Goal: Obtain resource: Download file/media

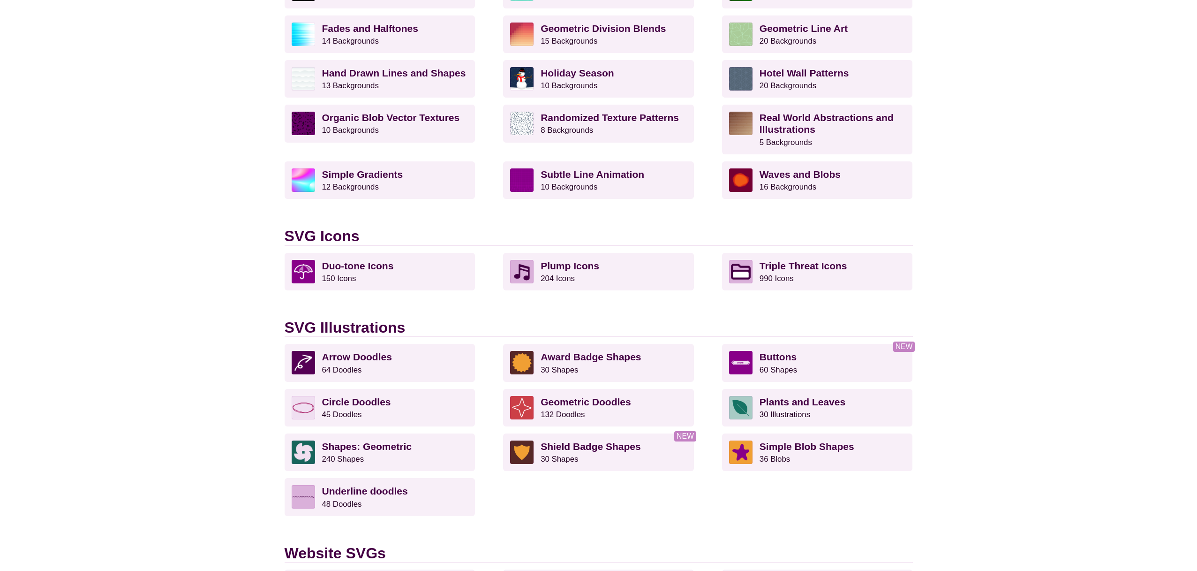
scroll to position [444, 0]
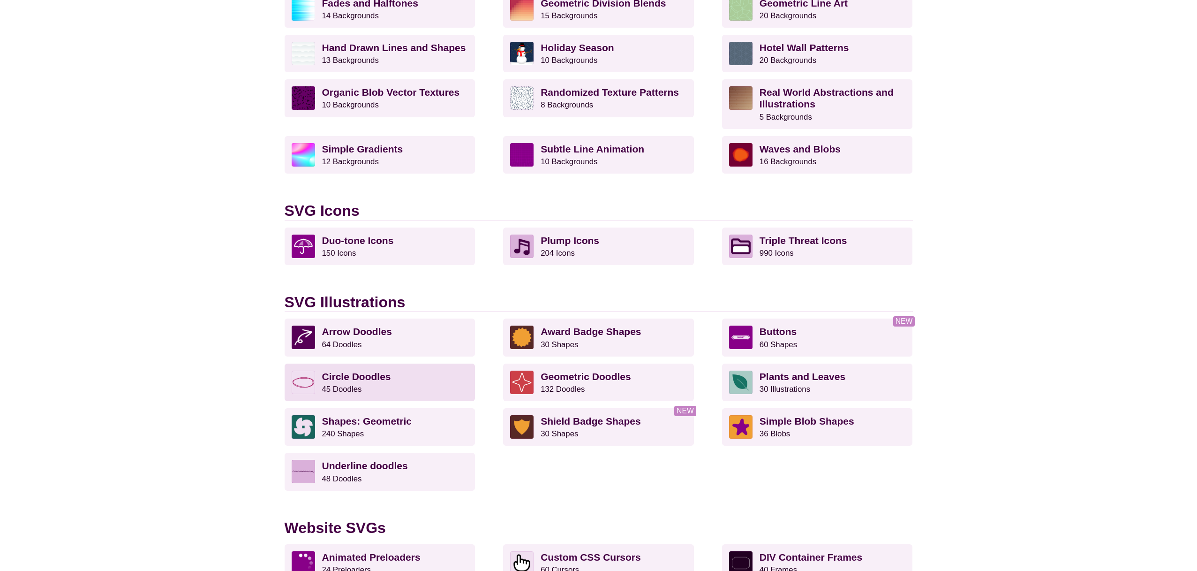
click at [388, 386] on p "Circle Doodles 45 Doodles" at bounding box center [395, 382] width 146 height 23
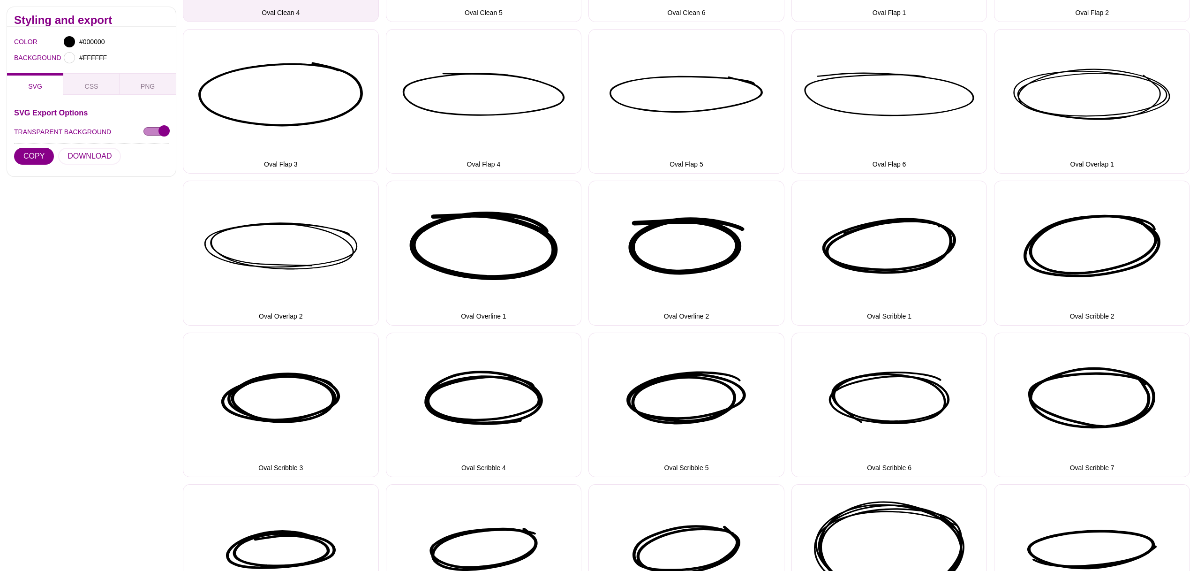
scroll to position [708, 0]
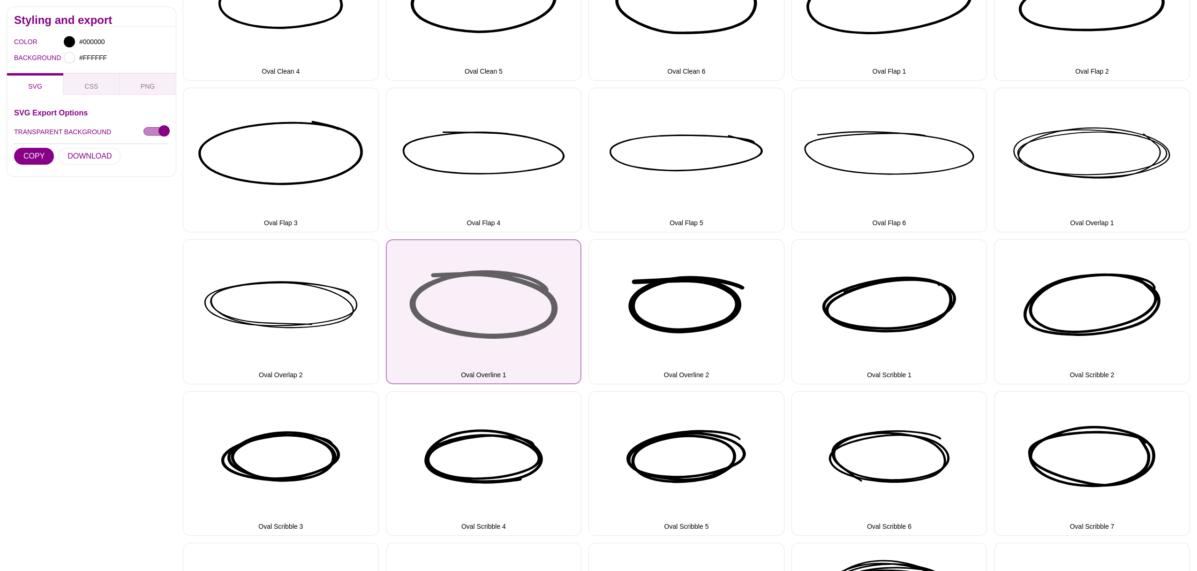
click at [496, 314] on button "Oval Overline 1" at bounding box center [484, 311] width 196 height 144
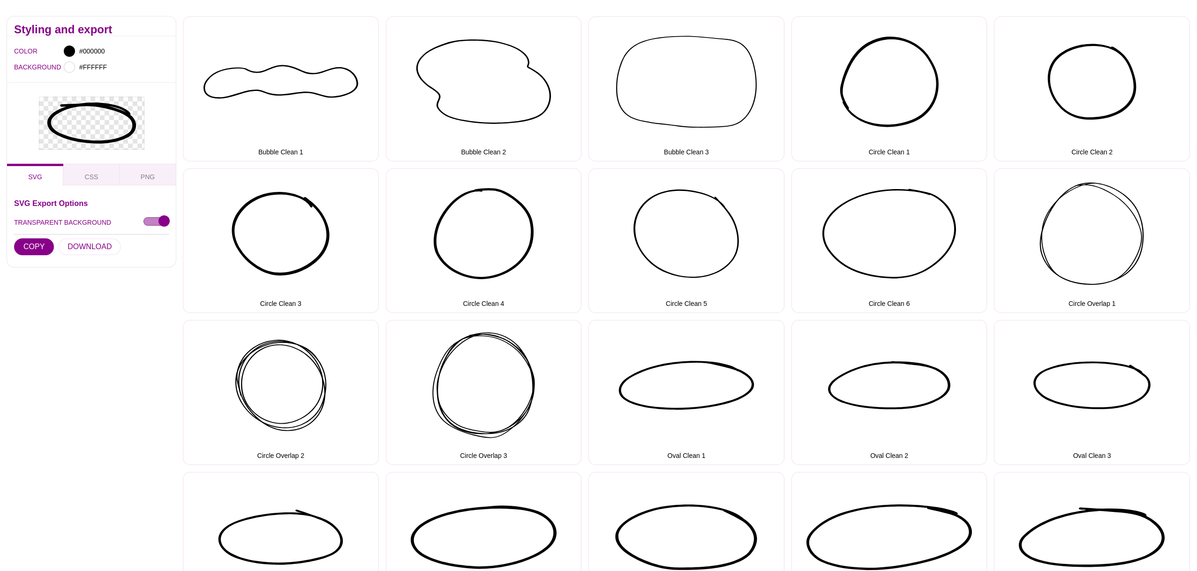
scroll to position [0, 0]
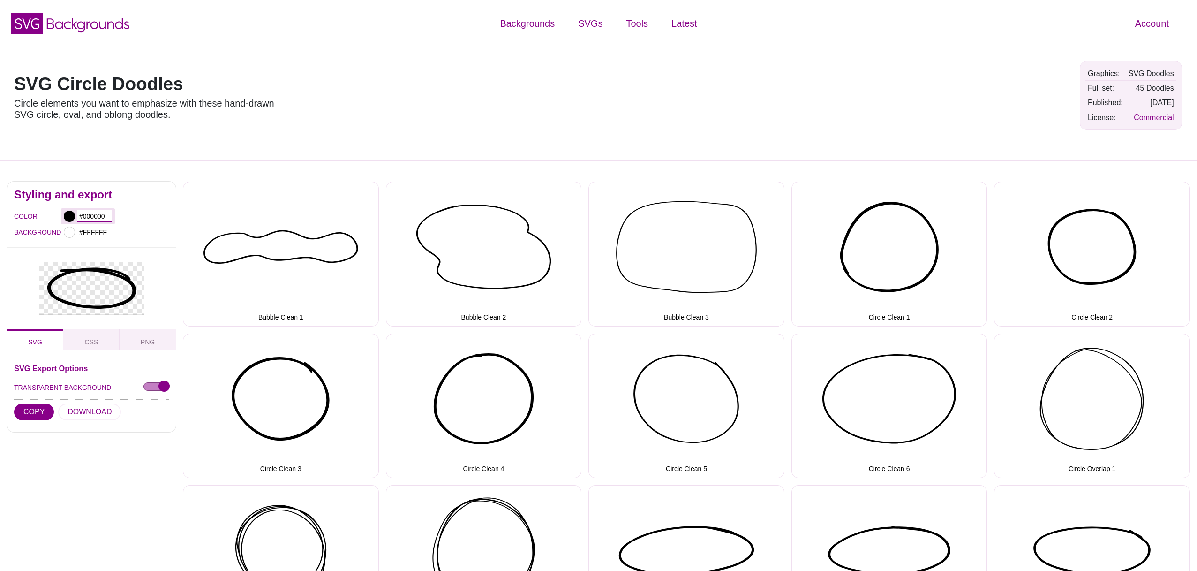
click at [91, 214] on input "#000000" at bounding box center [94, 216] width 35 height 12
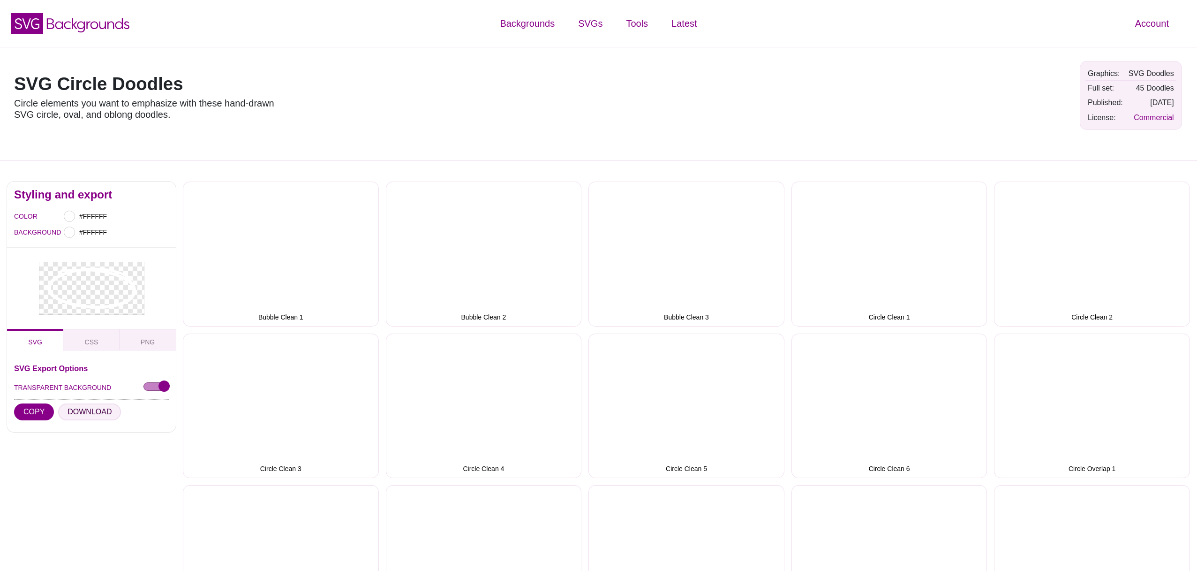
click at [85, 416] on button "DOWNLOAD" at bounding box center [89, 411] width 63 height 17
click at [91, 219] on input "#FFFFFF" at bounding box center [94, 216] width 35 height 12
click at [154, 230] on div at bounding box center [209, 261] width 195 height 103
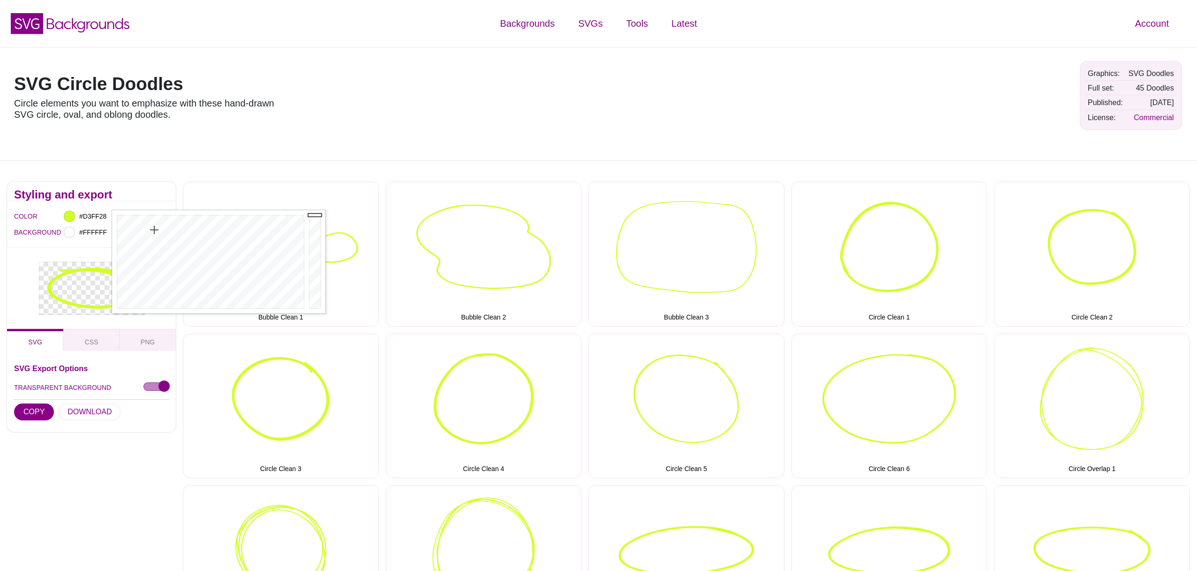
click at [356, 144] on div "SVG Circle Doodles Circle elements you want to emphasize with these hand-drawn …" at bounding box center [598, 104] width 1197 height 114
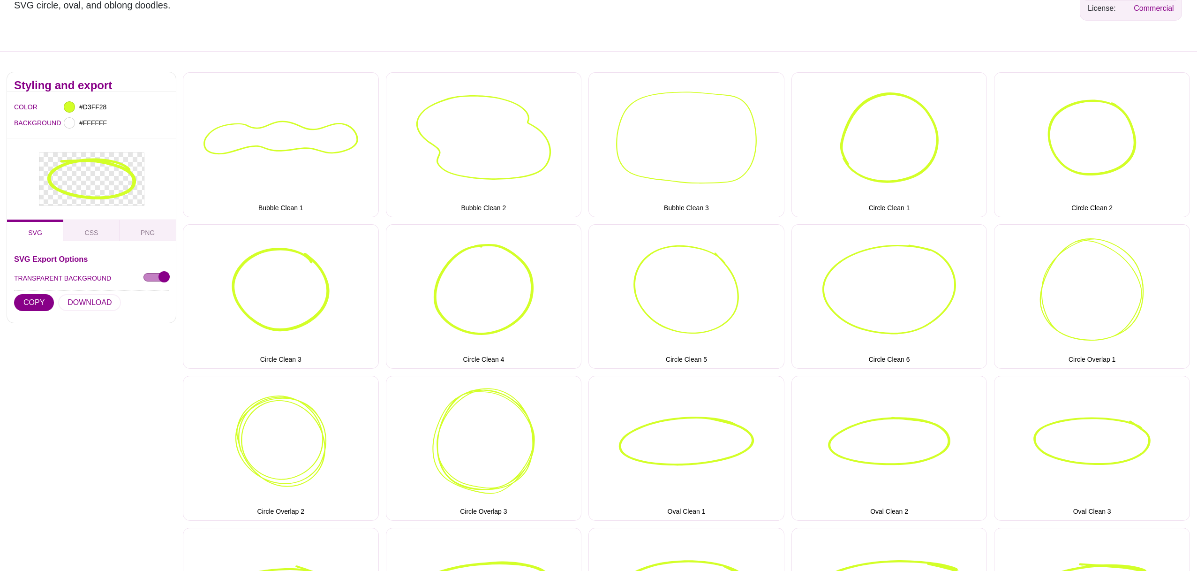
scroll to position [110, 0]
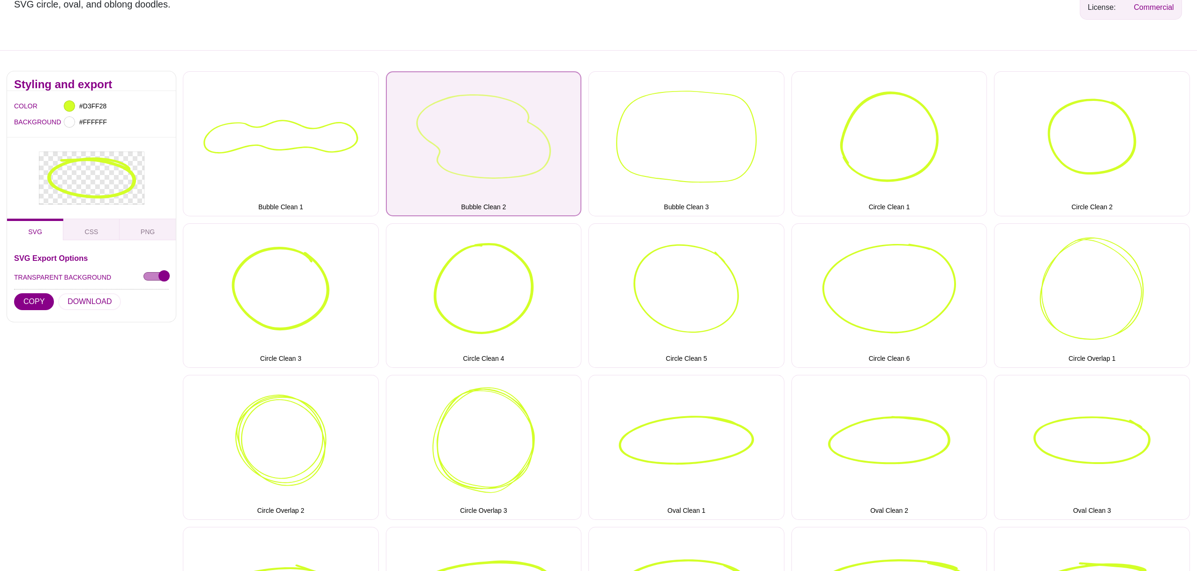
click at [434, 170] on button "Bubble Clean 2" at bounding box center [484, 143] width 196 height 144
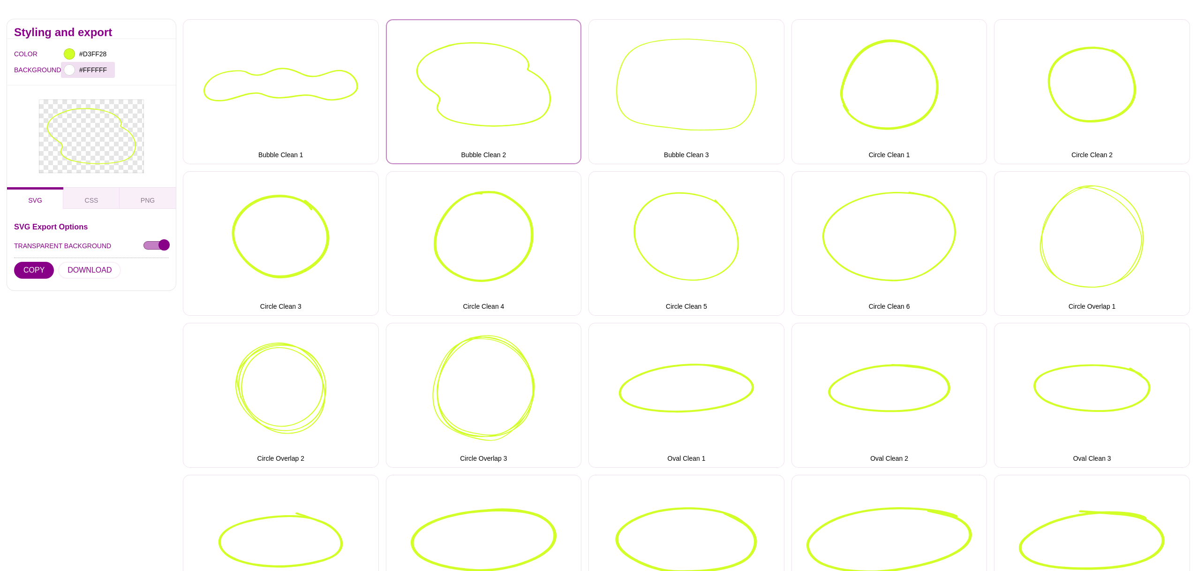
scroll to position [155, 0]
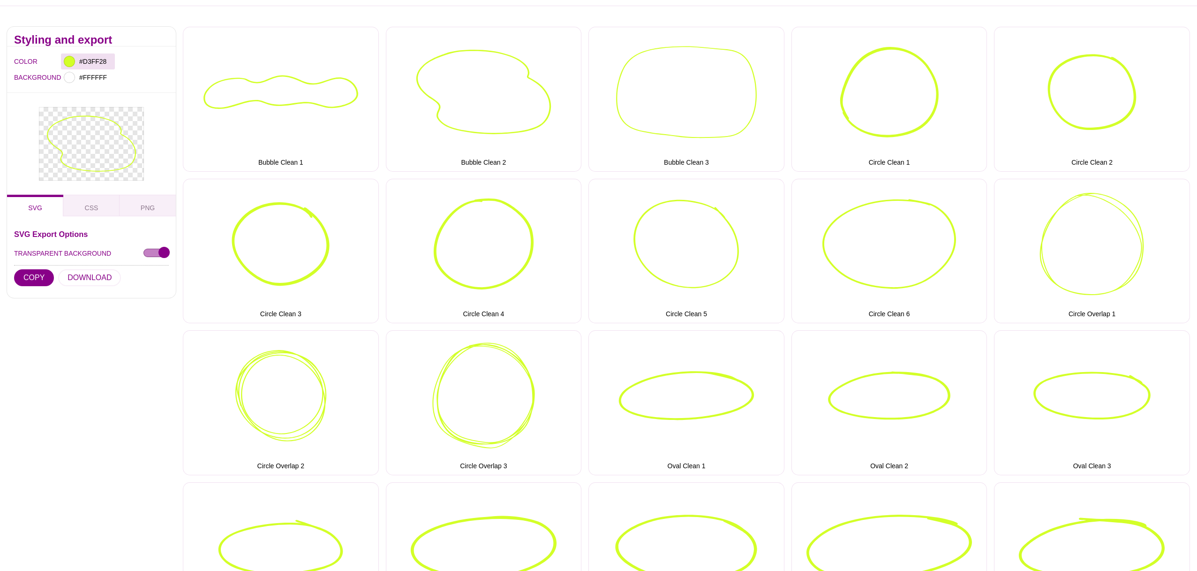
click at [74, 59] on div at bounding box center [69, 61] width 11 height 11
type input "#240AFF"
click at [245, 64] on div at bounding box center [209, 106] width 195 height 103
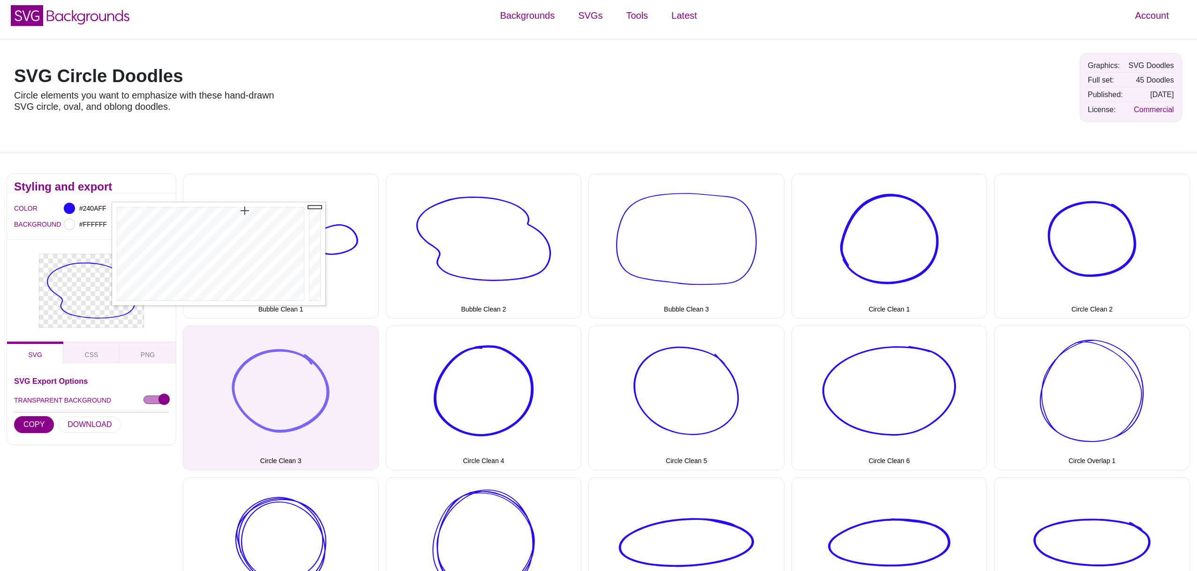
scroll to position [0, 0]
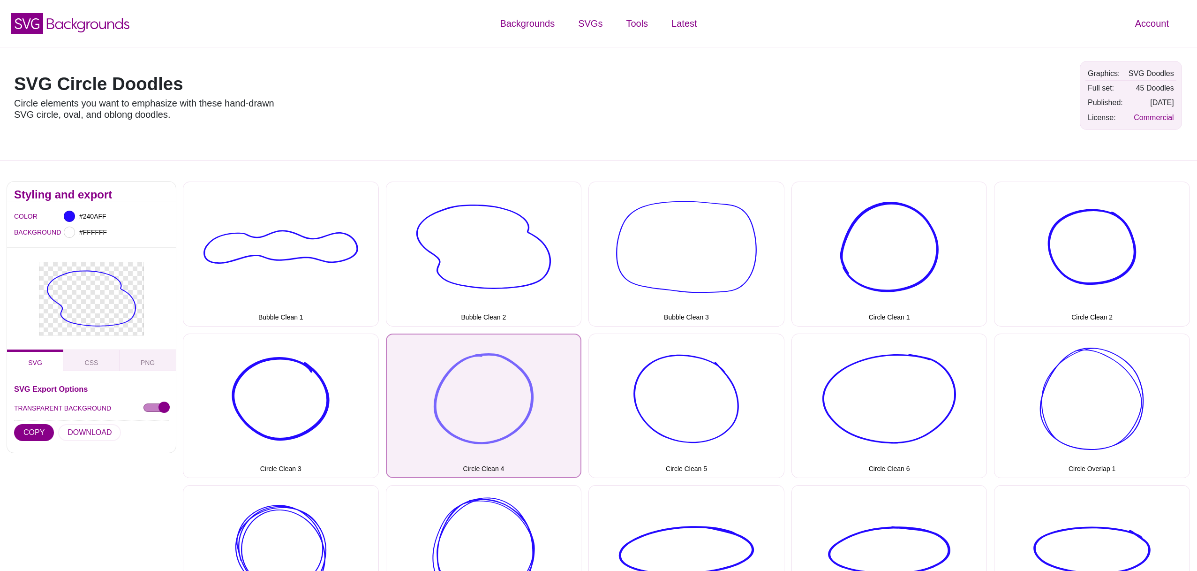
click at [435, 403] on button "Circle Clean 4" at bounding box center [484, 405] width 196 height 144
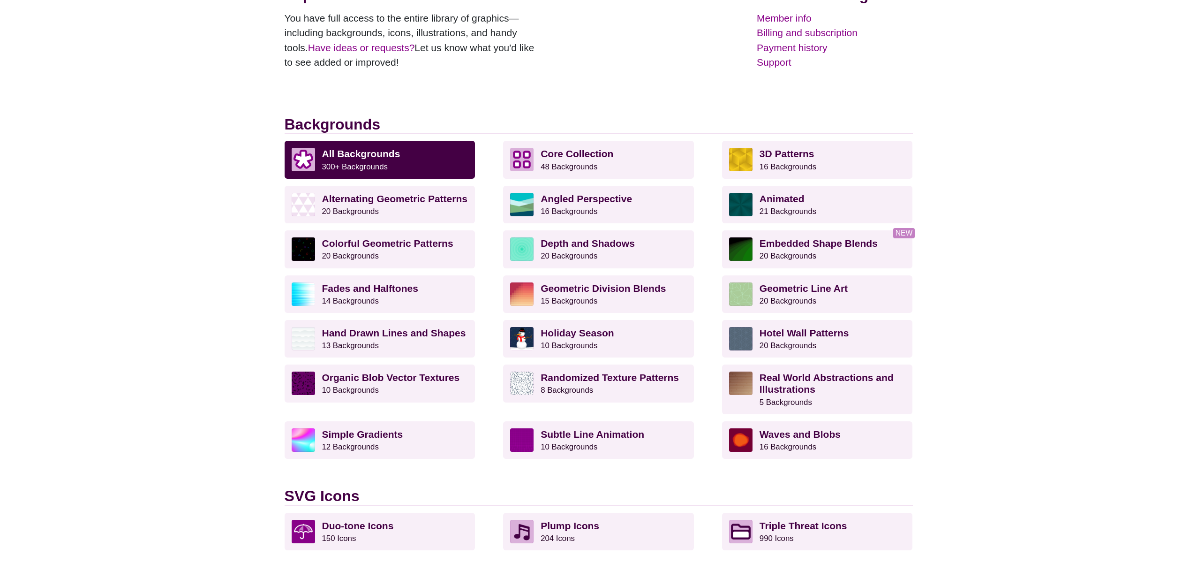
scroll to position [196, 0]
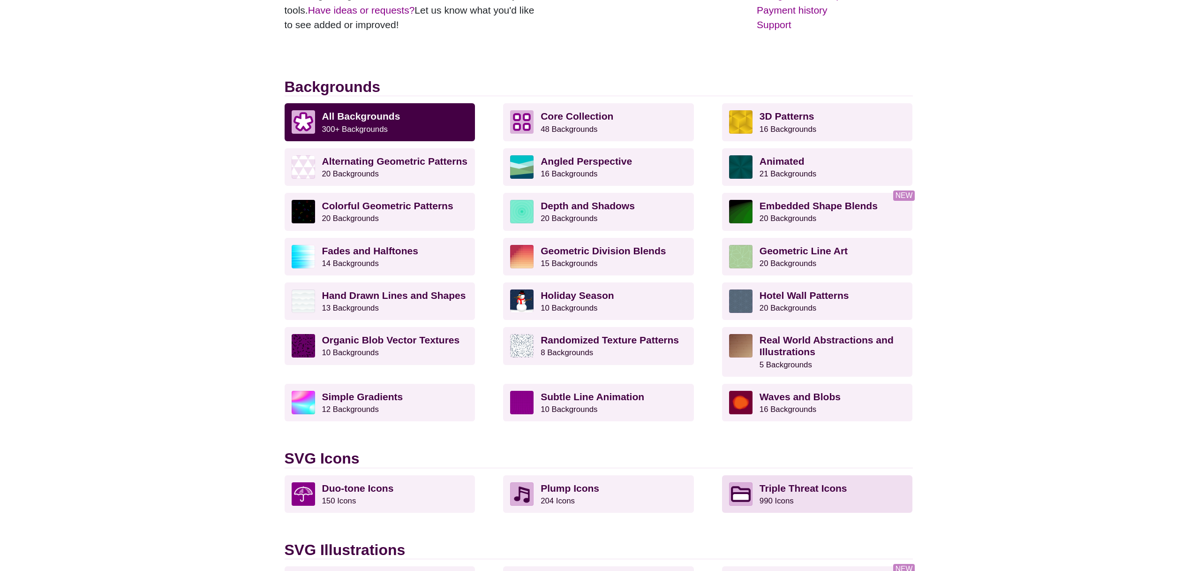
click at [762, 494] on p "Triple Threat Icons 990 Icons" at bounding box center [833, 493] width 146 height 23
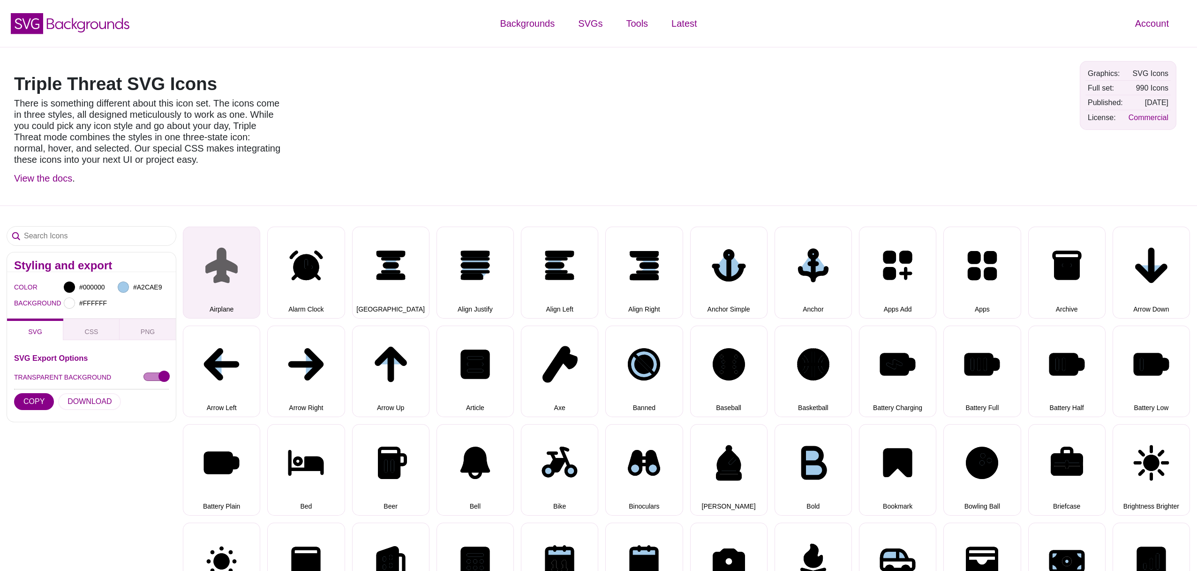
select select "triple threat"
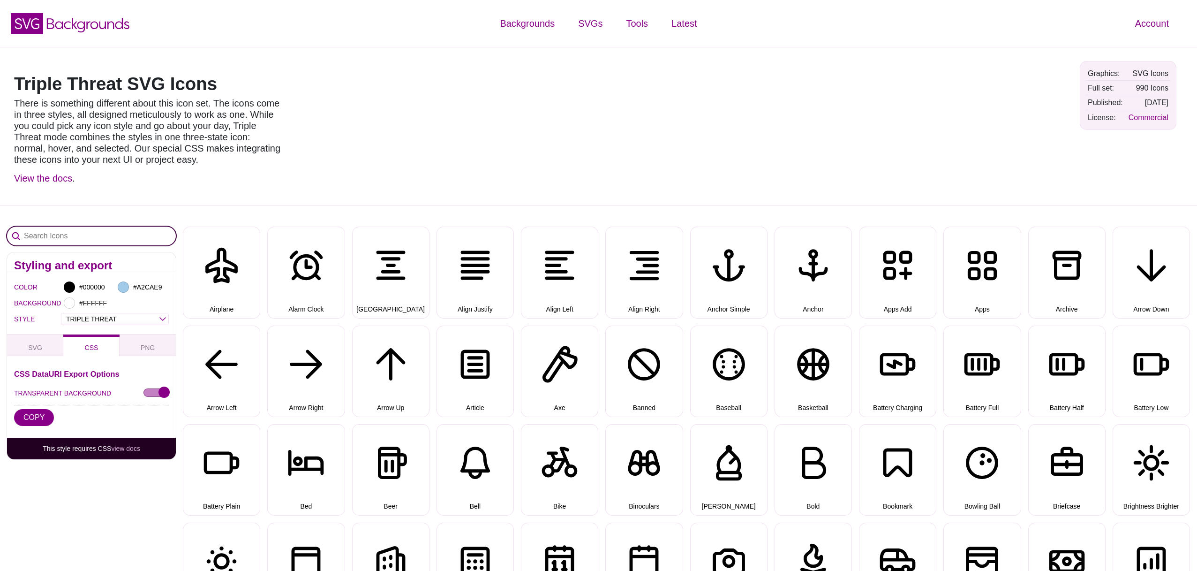
click at [112, 237] on input "Search Icons" at bounding box center [91, 236] width 169 height 19
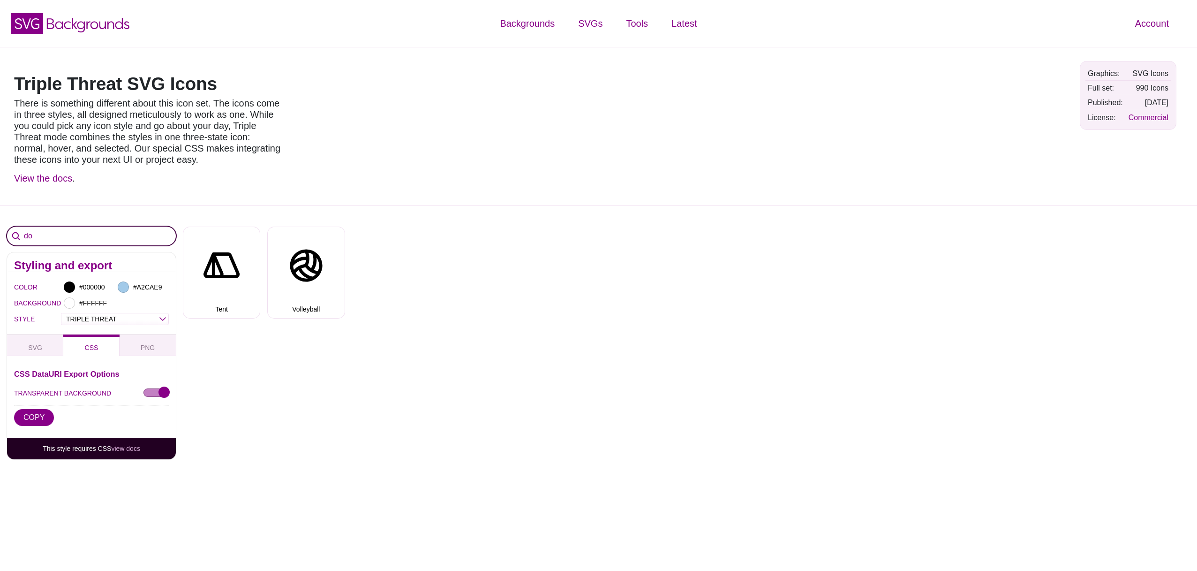
type input "d"
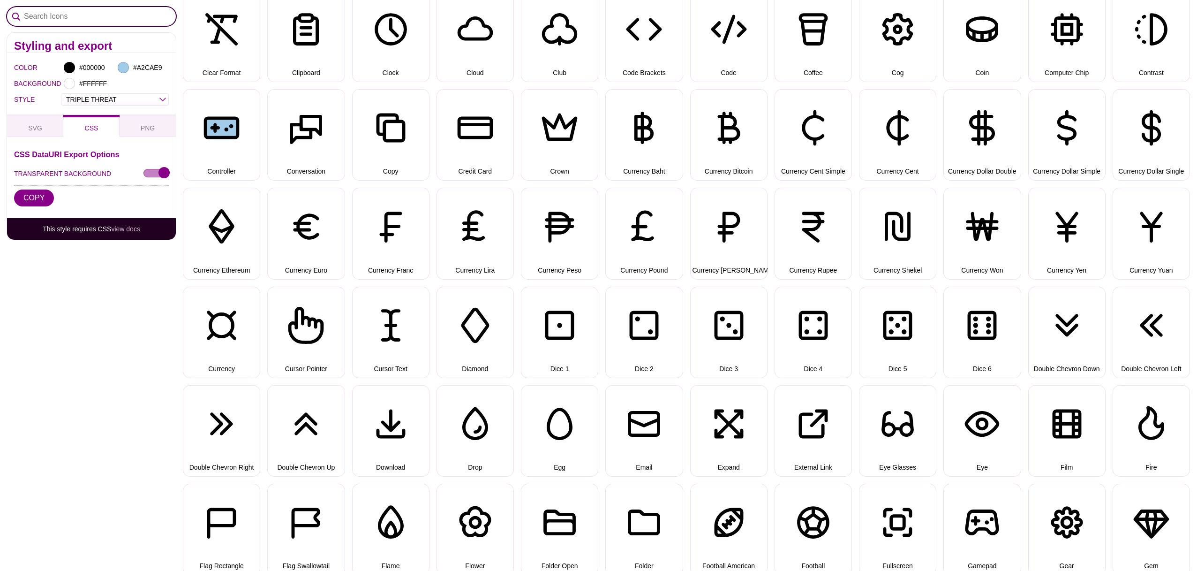
scroll to position [827, 0]
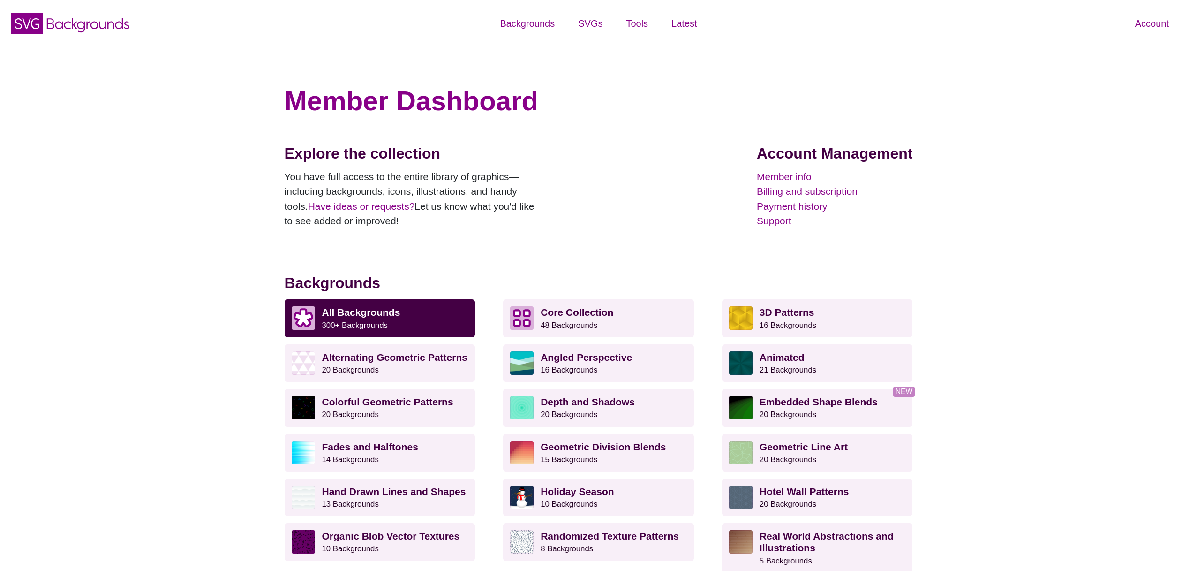
scroll to position [199, 0]
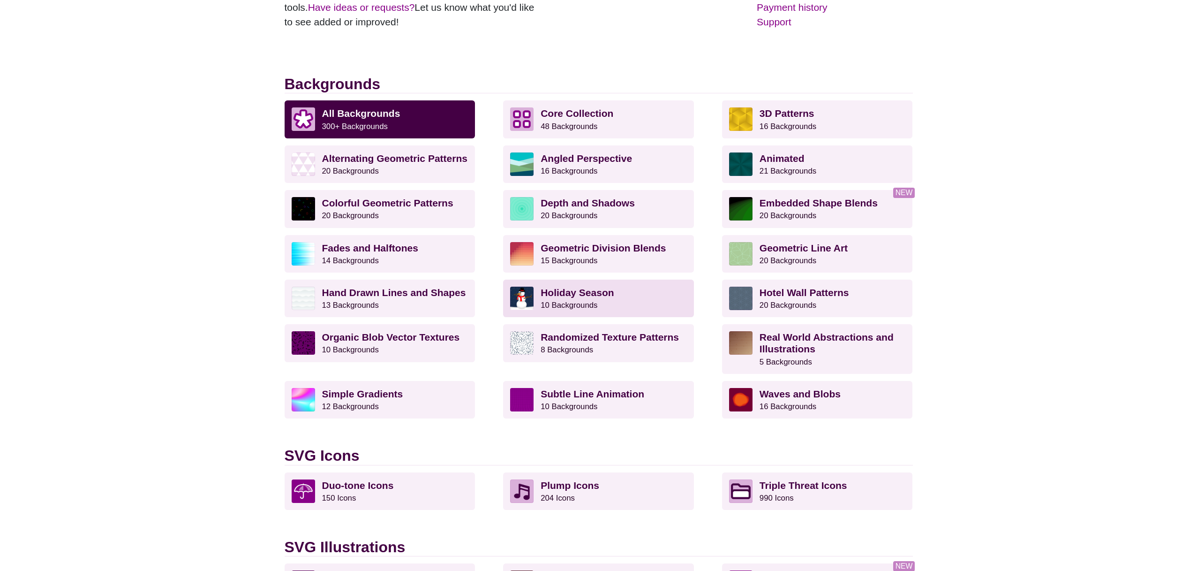
click at [578, 293] on strong "Holiday Season" at bounding box center [577, 292] width 73 height 11
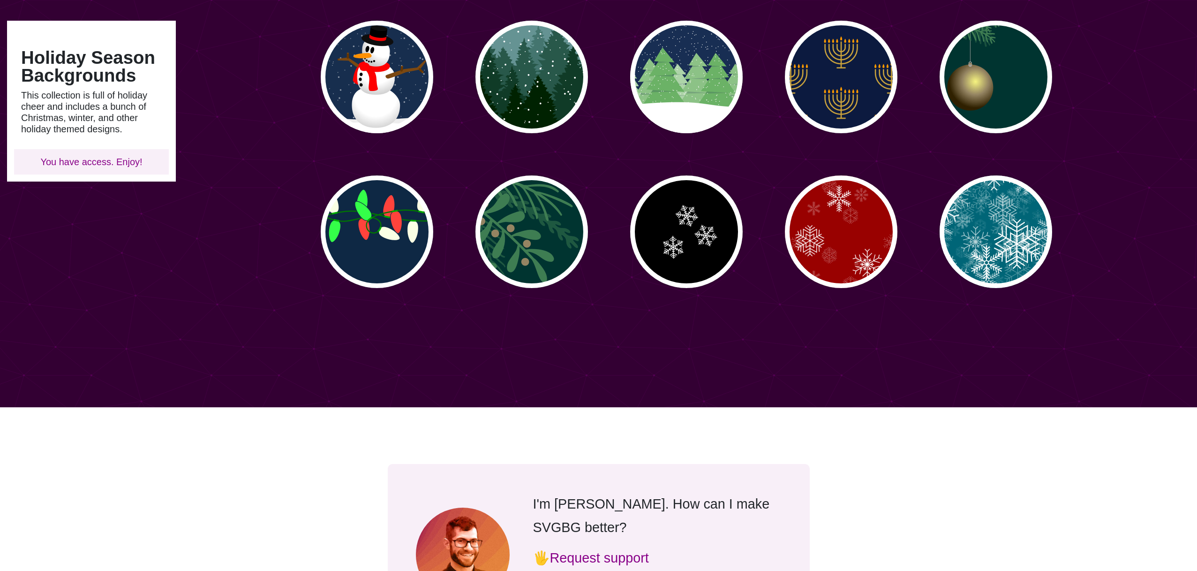
scroll to position [56, 0]
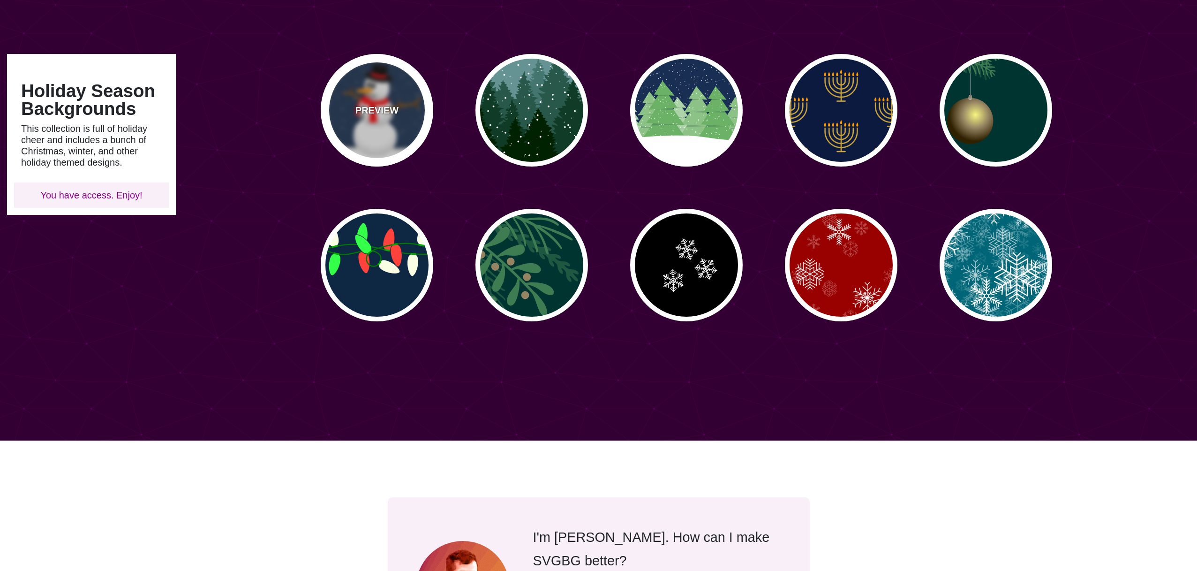
click at [382, 122] on div "PREVIEW" at bounding box center [377, 110] width 113 height 113
type input "#182E4E"
type input "#FF0000"
type input "#7A4810"
type input "20"
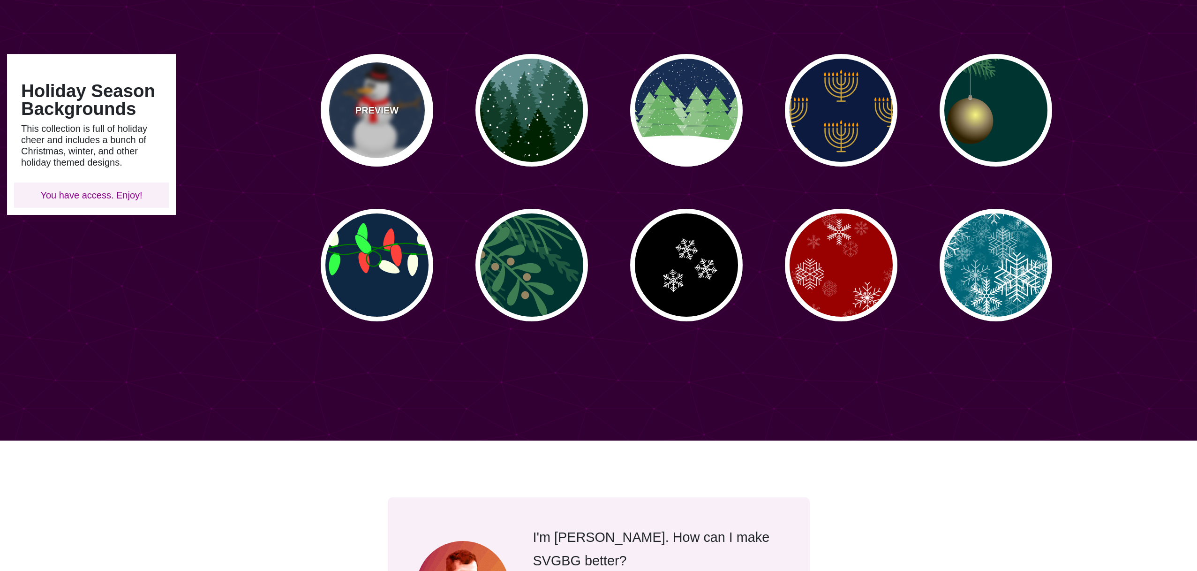
type input "10"
type input "0"
type input "0.25"
type input "0.5"
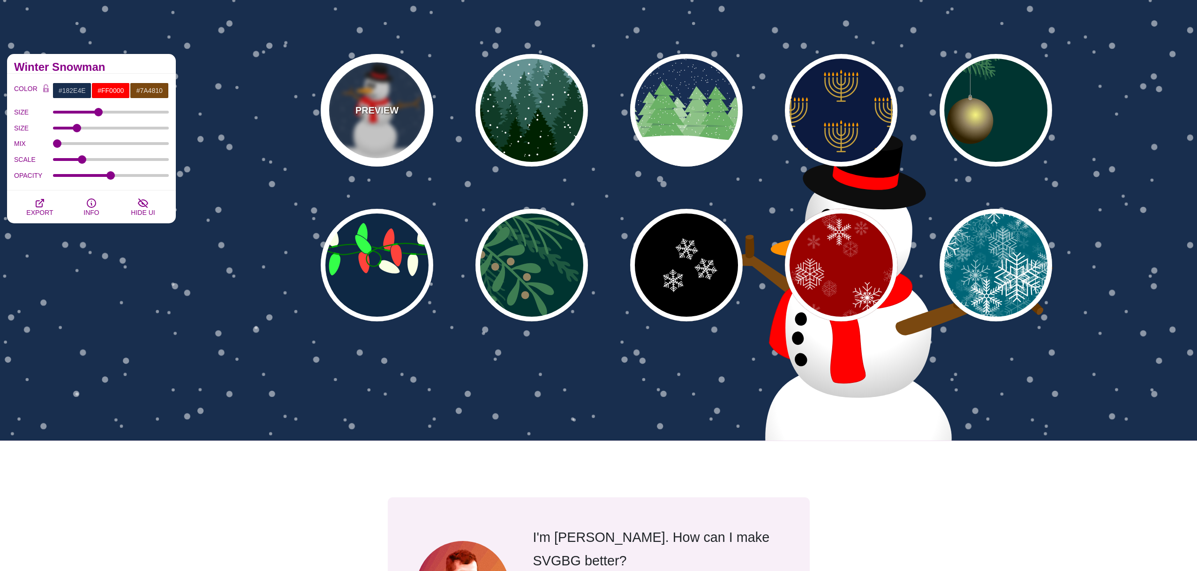
click at [382, 122] on div "PREVIEW" at bounding box center [377, 110] width 113 height 113
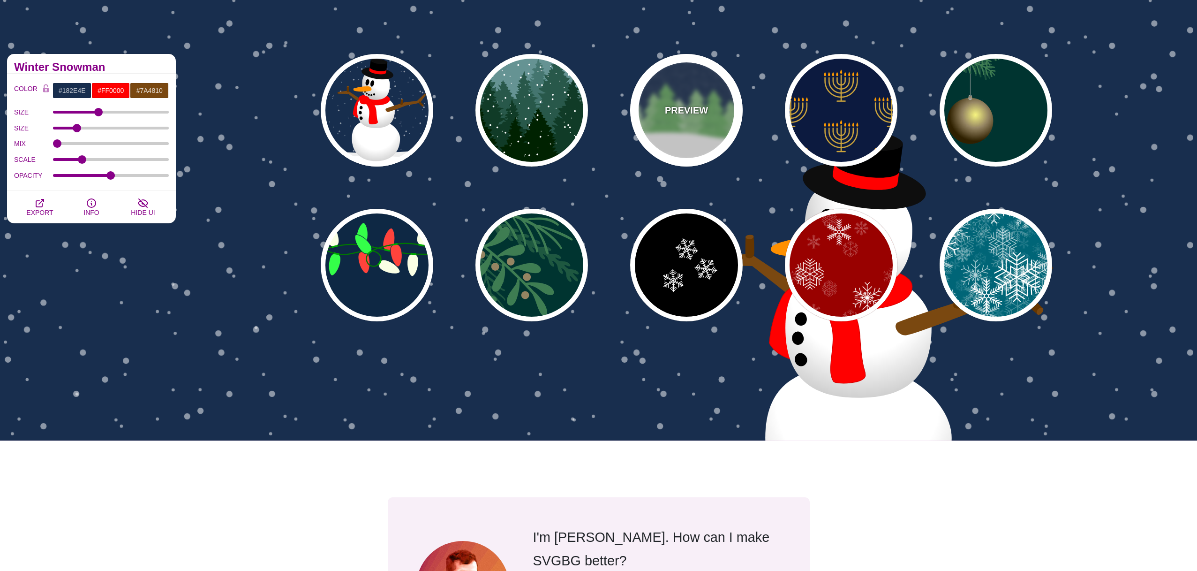
click at [707, 113] on p "PREVIEW" at bounding box center [686, 110] width 43 height 14
type input "#182E52"
type input "#6BB166"
type input "#FFFFFF"
type input "0"
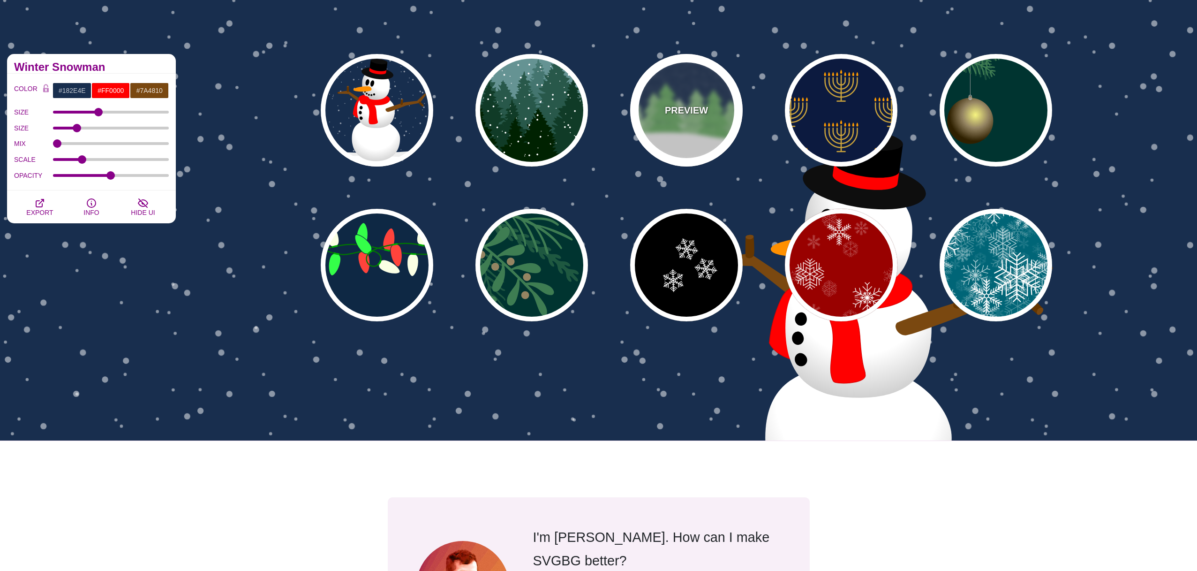
type input "0"
type input "15"
type input "0"
type input "0.2"
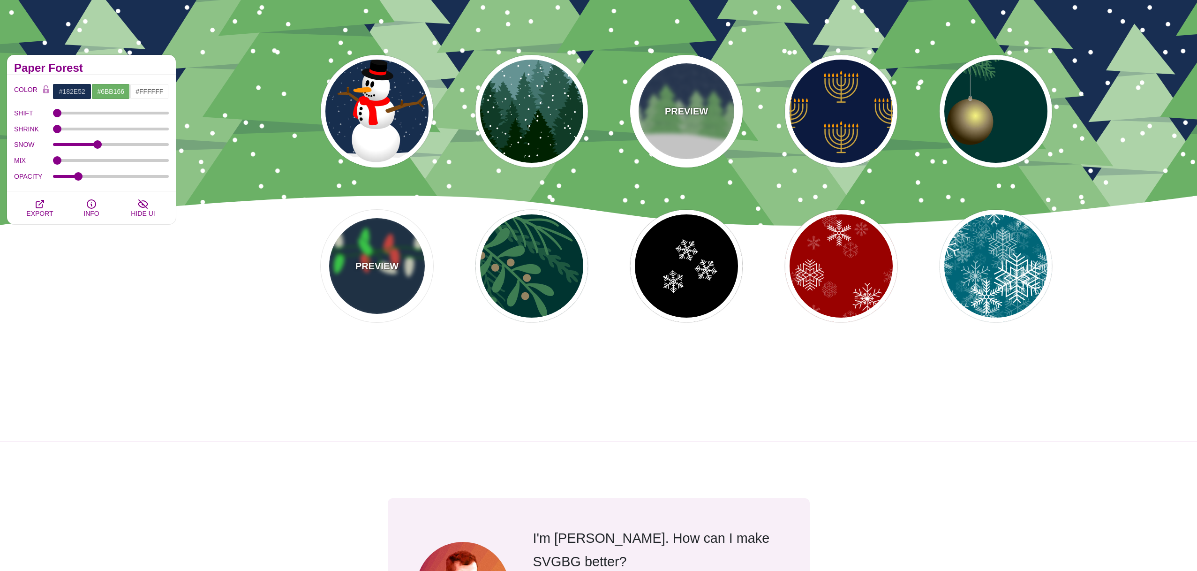
scroll to position [75, 0]
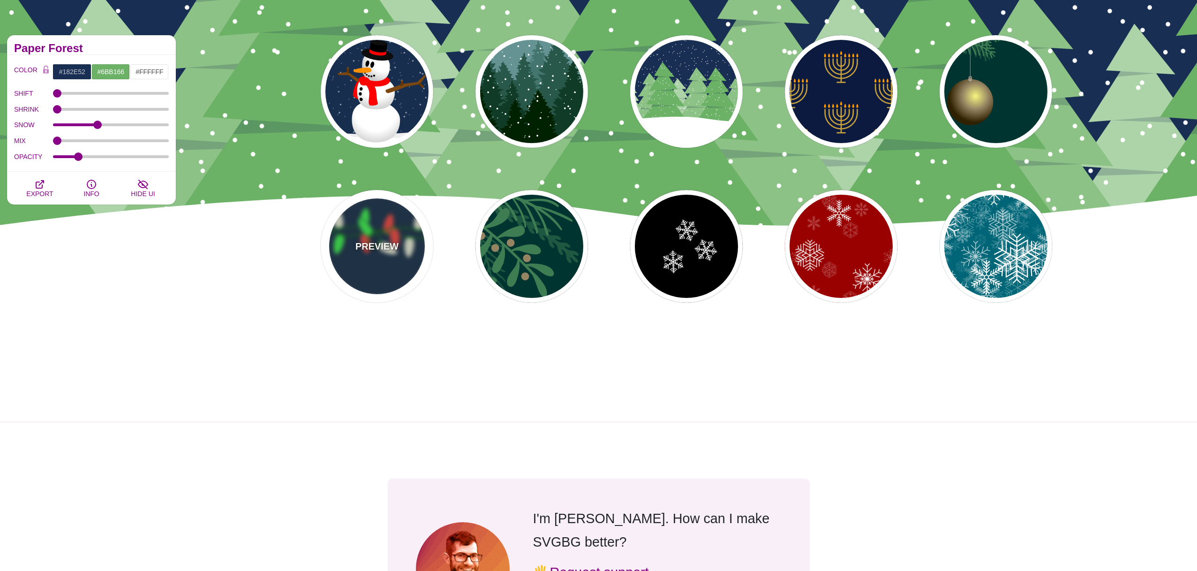
click at [354, 266] on div "PREVIEW" at bounding box center [377, 246] width 113 height 113
type input "#0E2844"
type input "#007800"
type input "#00AA00"
type input "#FAFFE4"
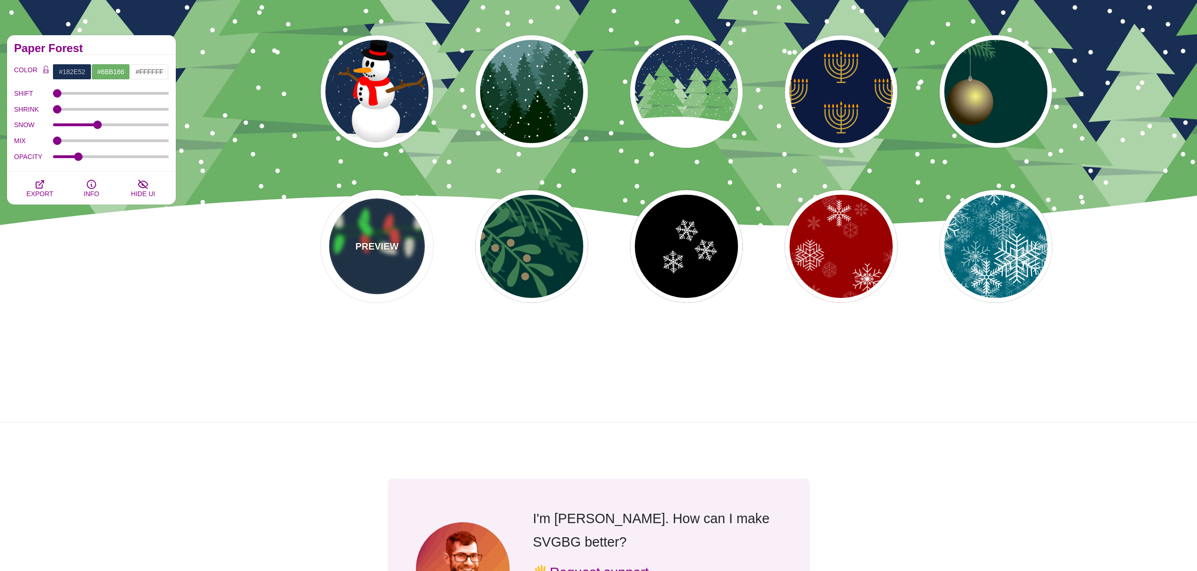
type input "#34FF49"
type input "#FF433C"
type input "2"
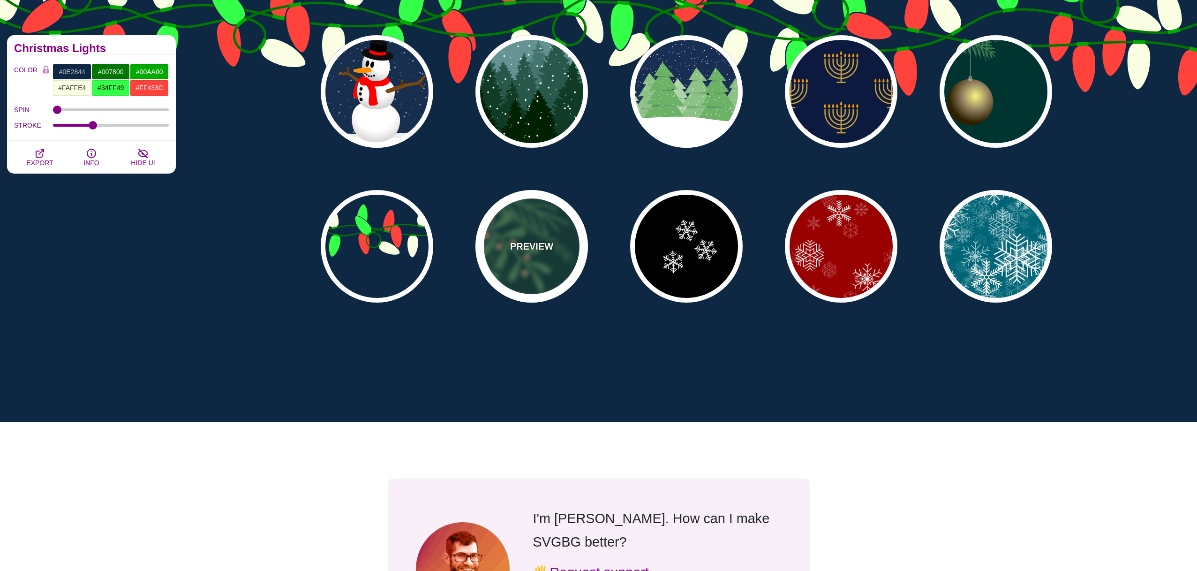
click at [526, 268] on div "PREVIEW" at bounding box center [532, 246] width 113 height 113
type input "#003431"
type input "#3E7C52"
type input "#958462"
type input "0.5"
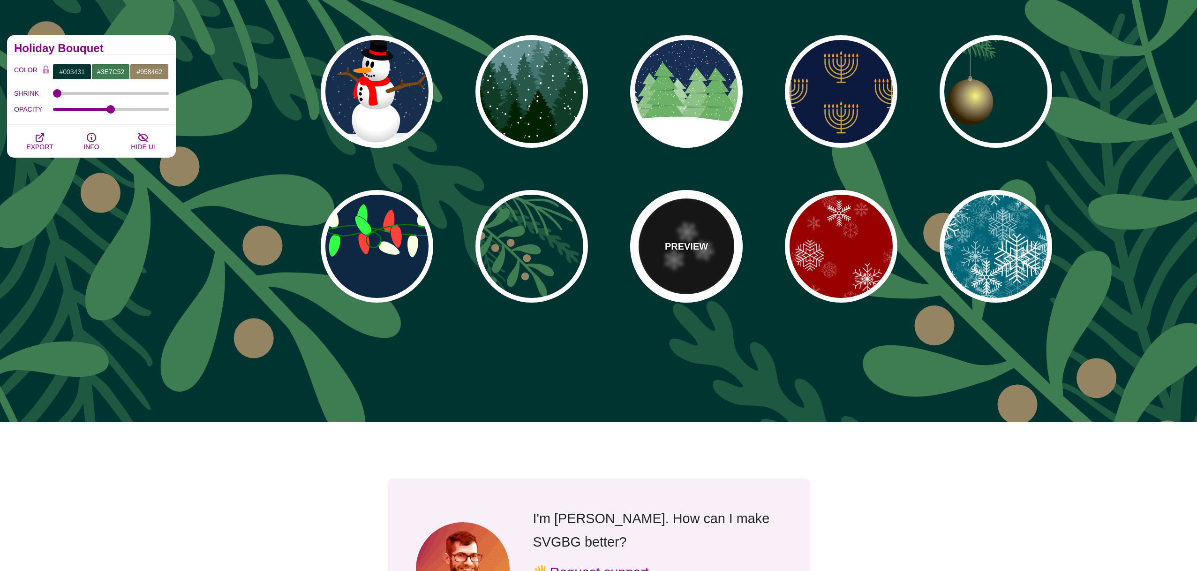
click at [666, 263] on div "PREVIEW" at bounding box center [686, 246] width 113 height 113
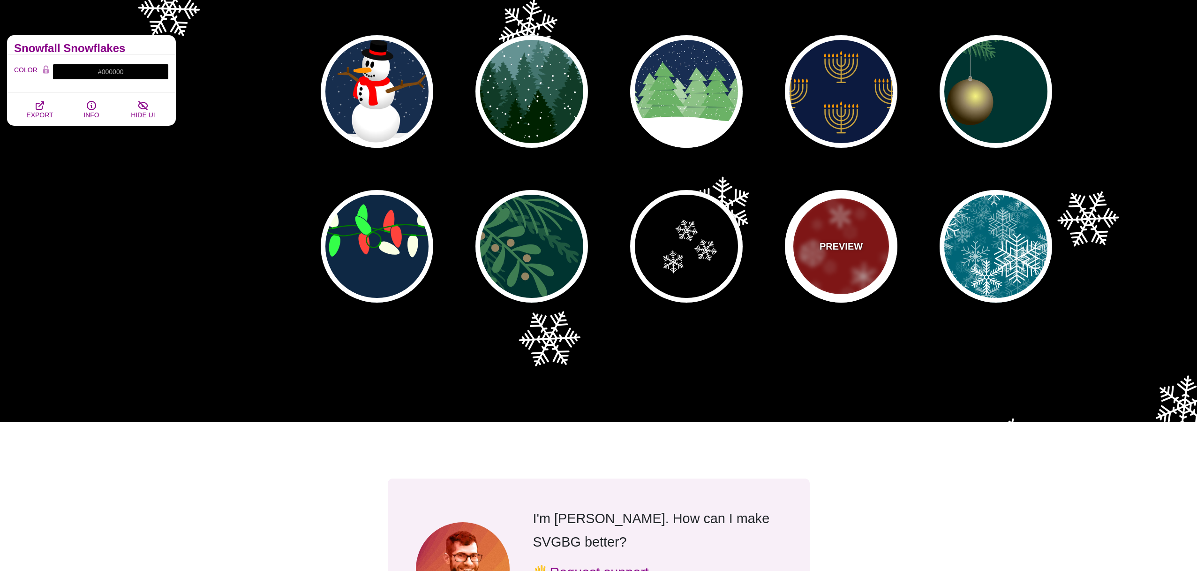
click at [827, 261] on div "PREVIEW" at bounding box center [841, 246] width 113 height 113
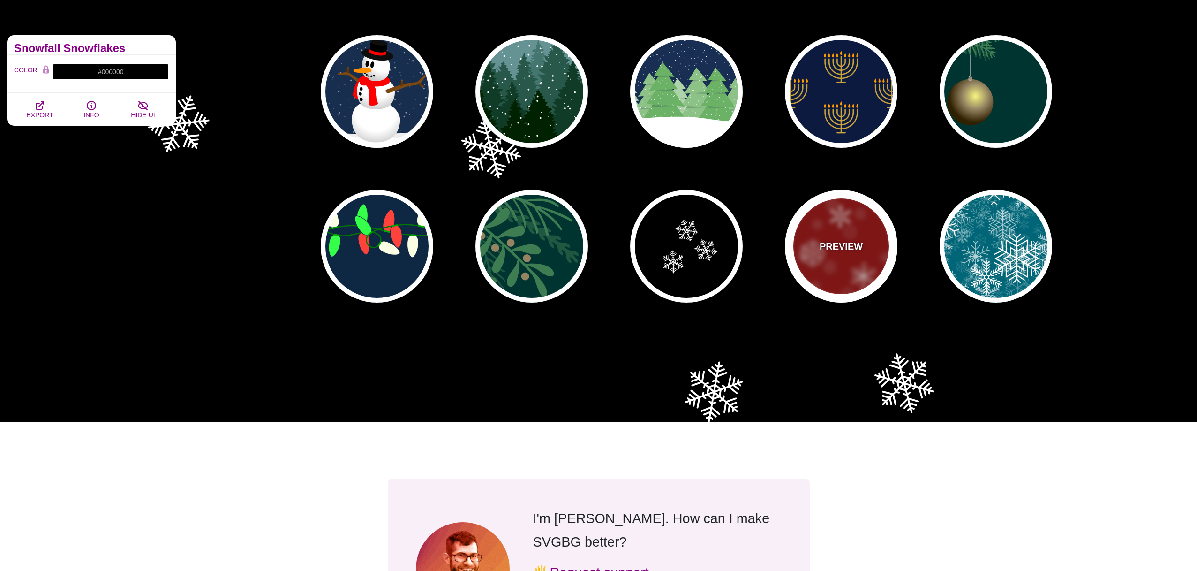
type input "#990000"
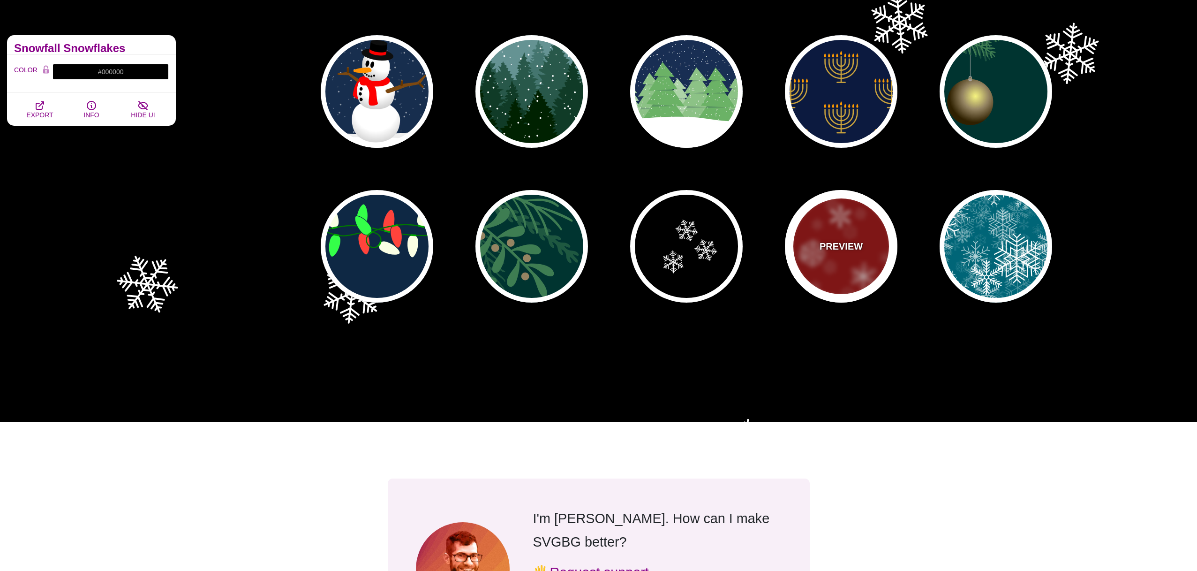
type input "1"
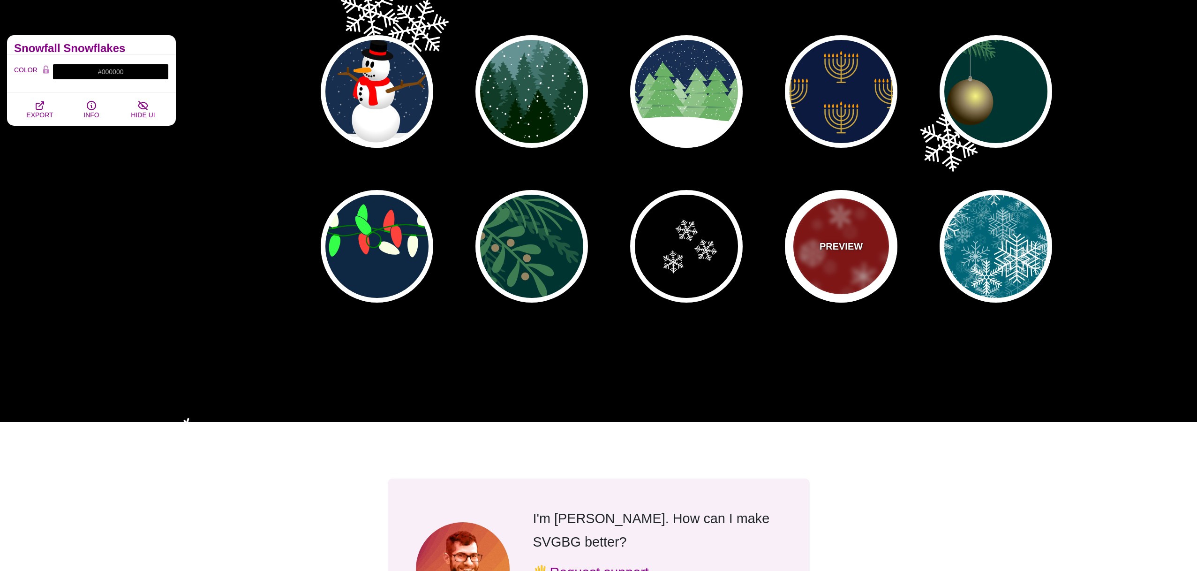
type input "3"
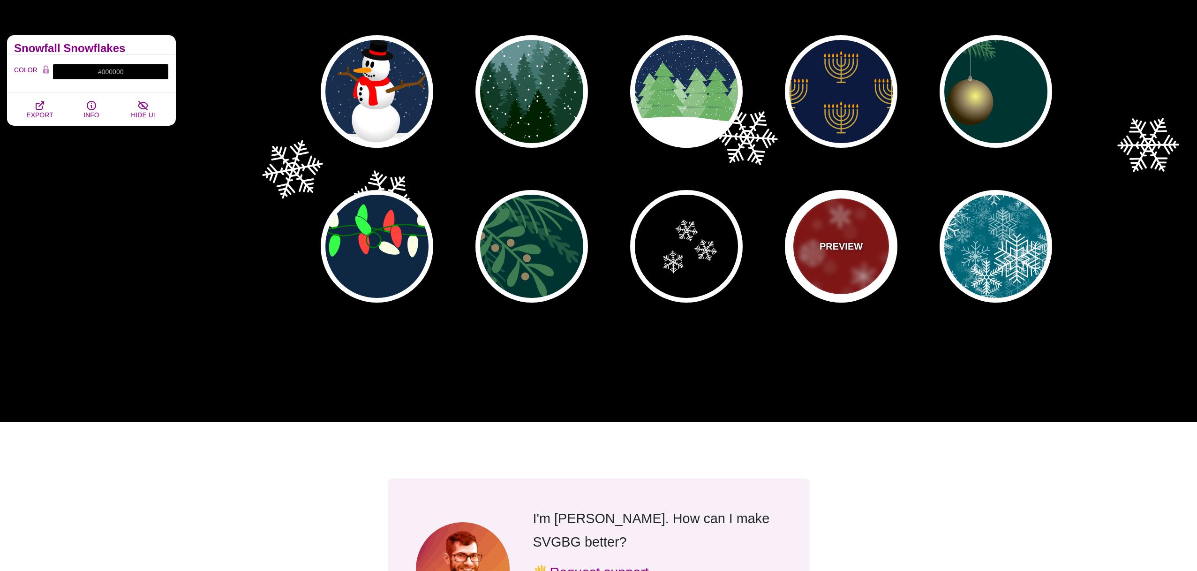
type input "0.4"
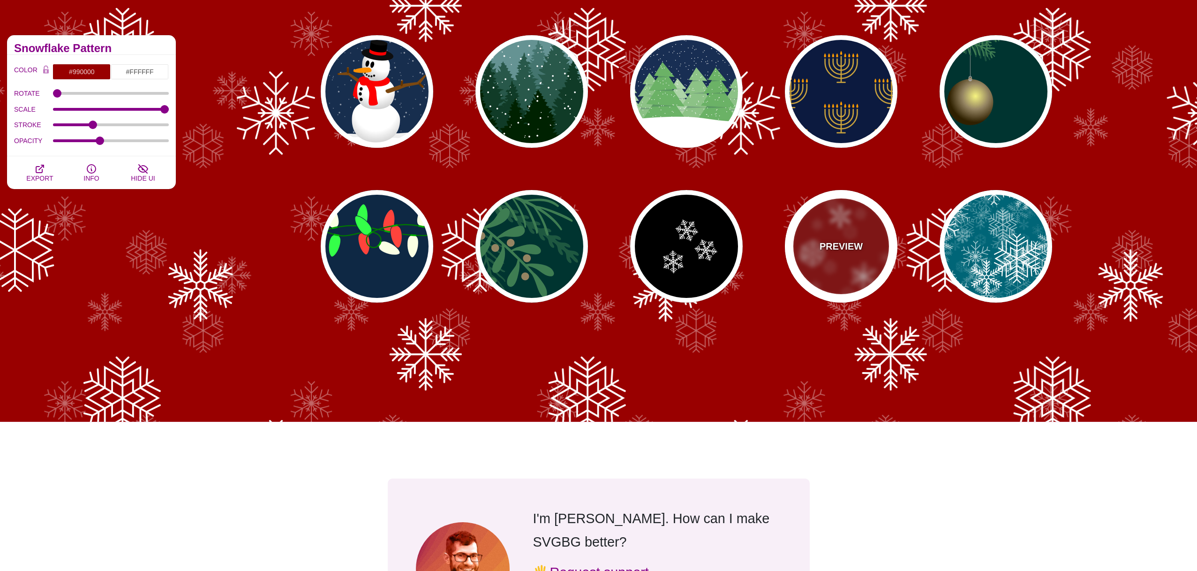
scroll to position [76, 0]
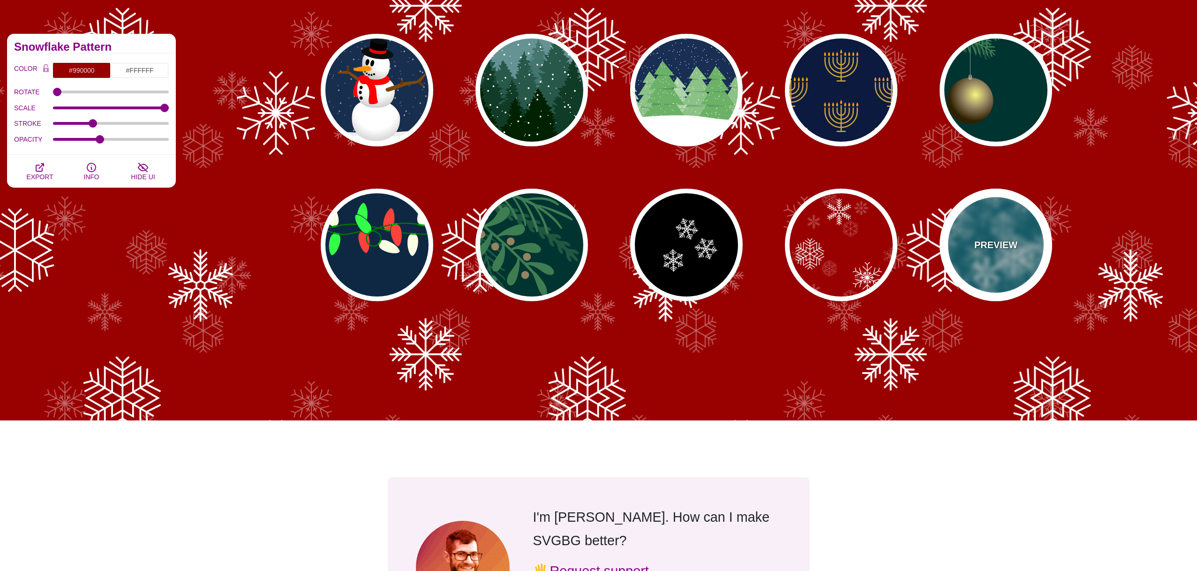
click at [980, 257] on div "PREVIEW" at bounding box center [996, 245] width 113 height 113
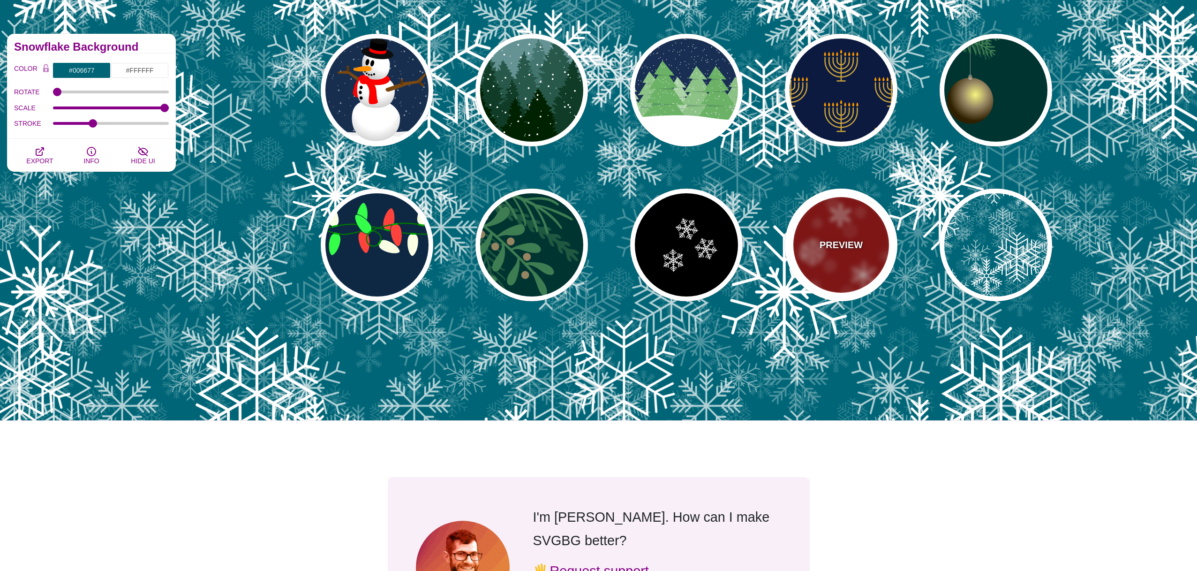
click at [811, 260] on div "PREVIEW" at bounding box center [841, 245] width 113 height 113
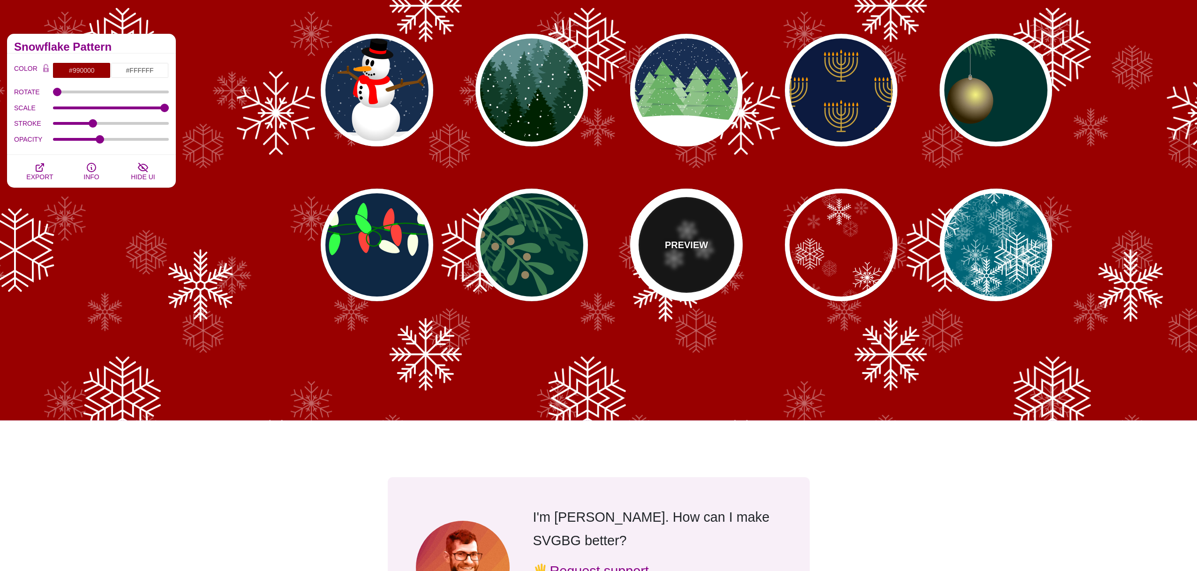
click at [716, 255] on div "PREVIEW" at bounding box center [686, 245] width 113 height 113
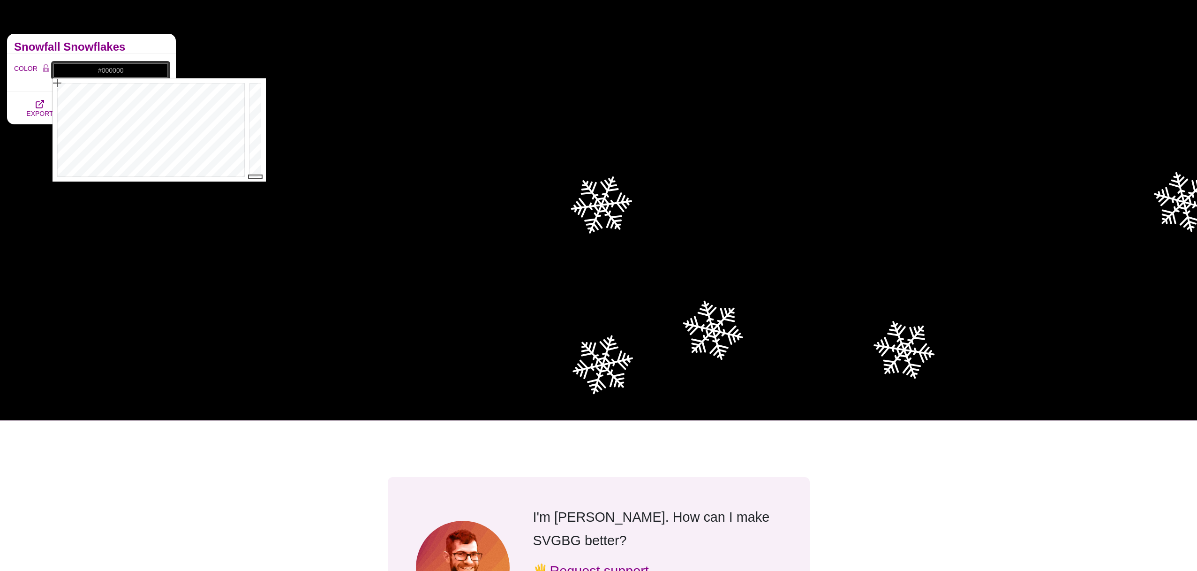
click at [107, 73] on input "#000000" at bounding box center [111, 70] width 116 height 16
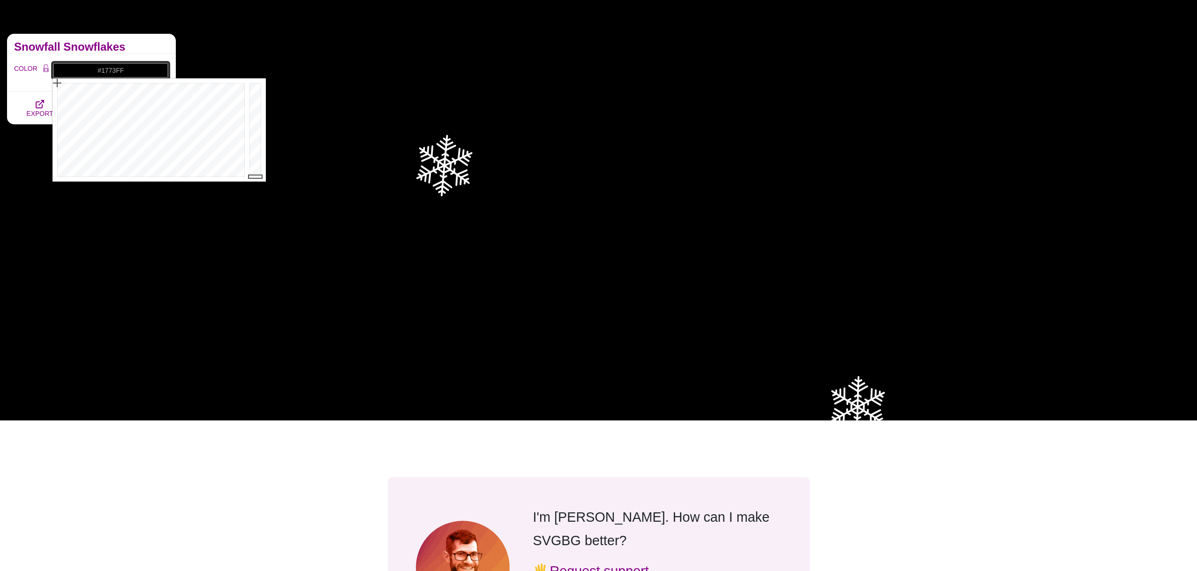
click at [170, 91] on div at bounding box center [150, 129] width 195 height 103
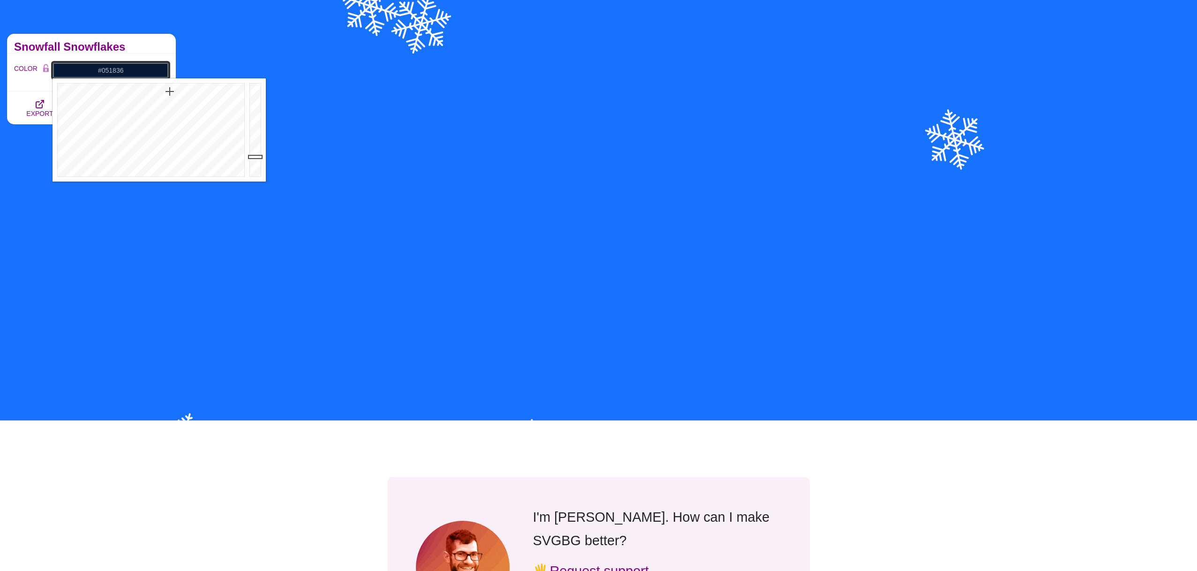
drag, startPoint x: 261, startPoint y: 83, endPoint x: 263, endPoint y: 157, distance: 73.6
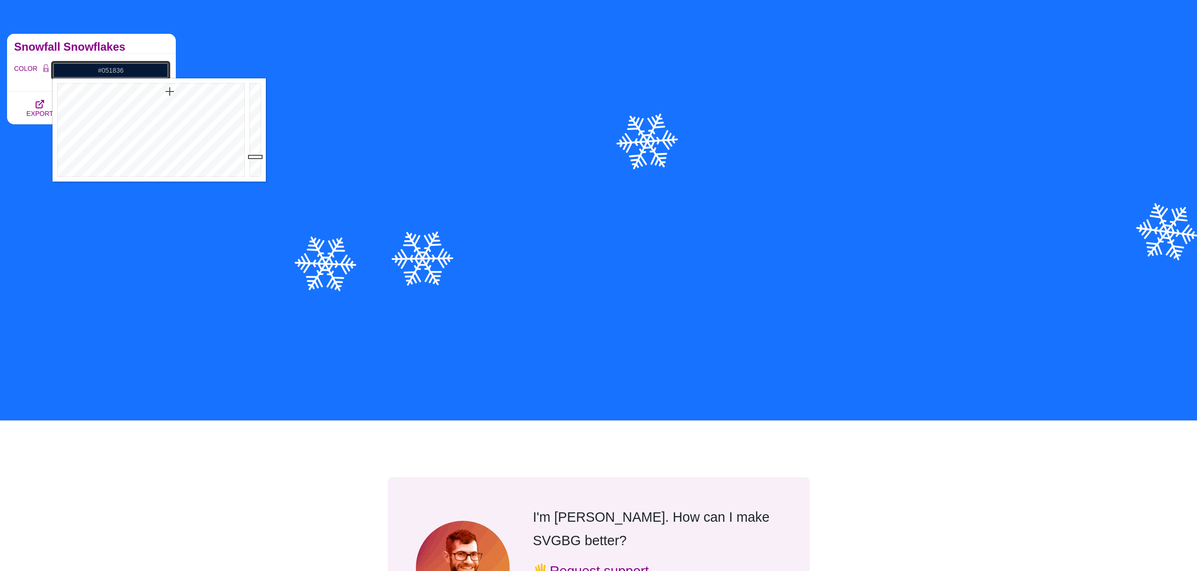
click at [263, 157] on div at bounding box center [256, 129] width 19 height 103
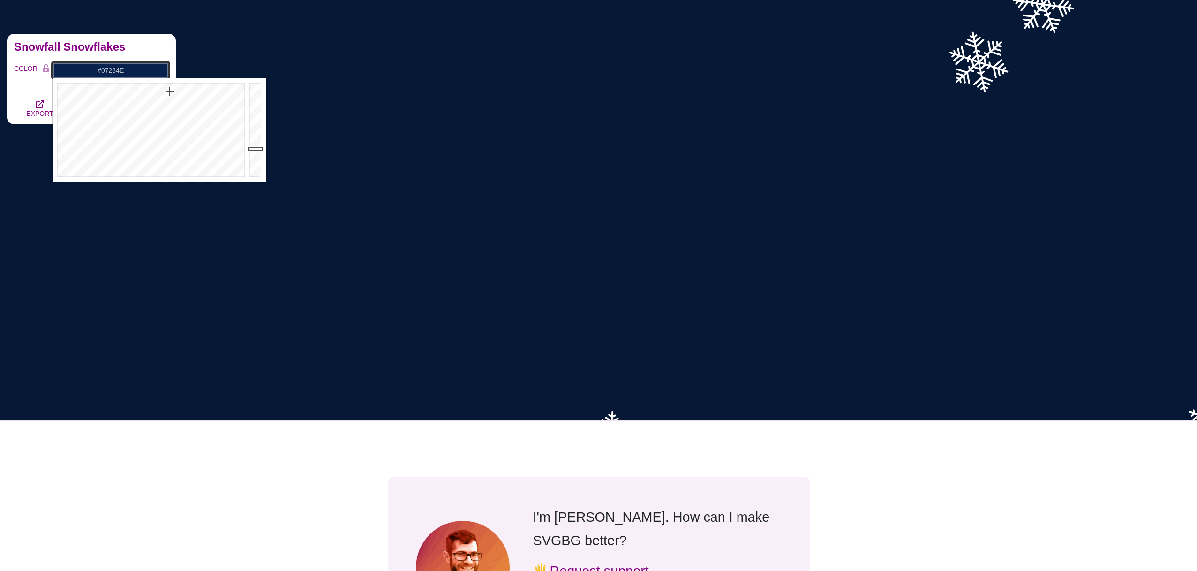
type input "#07244F"
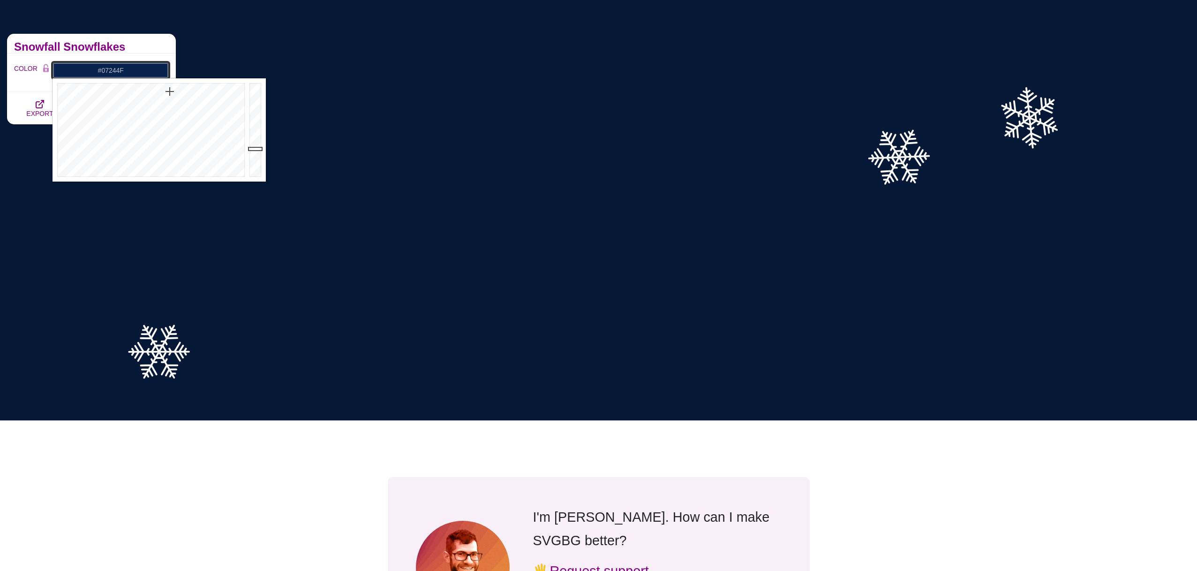
drag, startPoint x: 261, startPoint y: 157, endPoint x: 261, endPoint y: 147, distance: 9.4
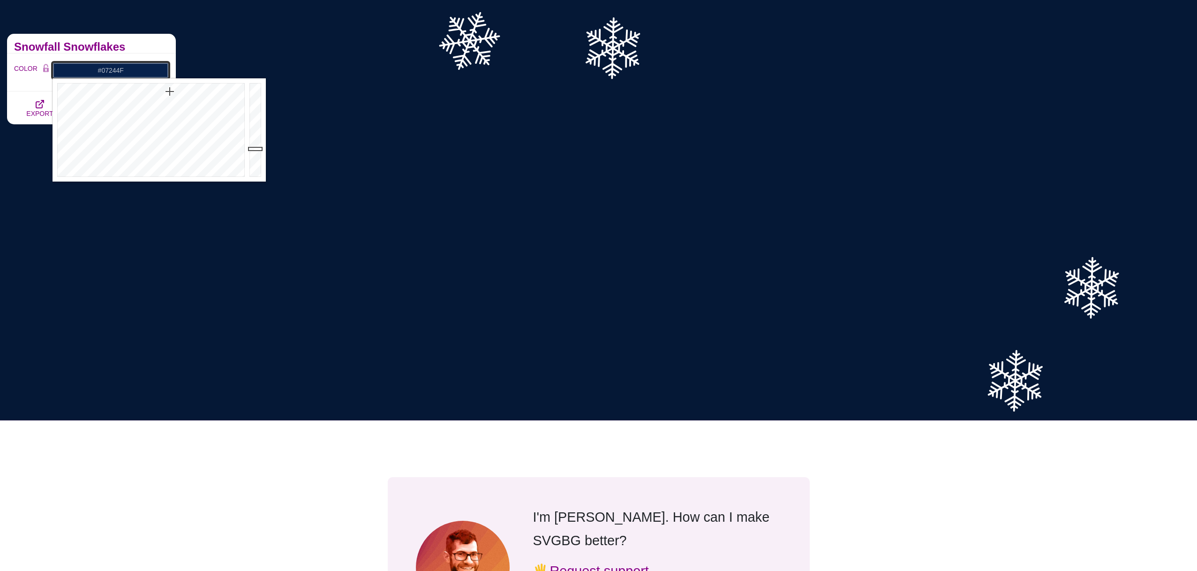
click at [261, 147] on div at bounding box center [256, 129] width 19 height 103
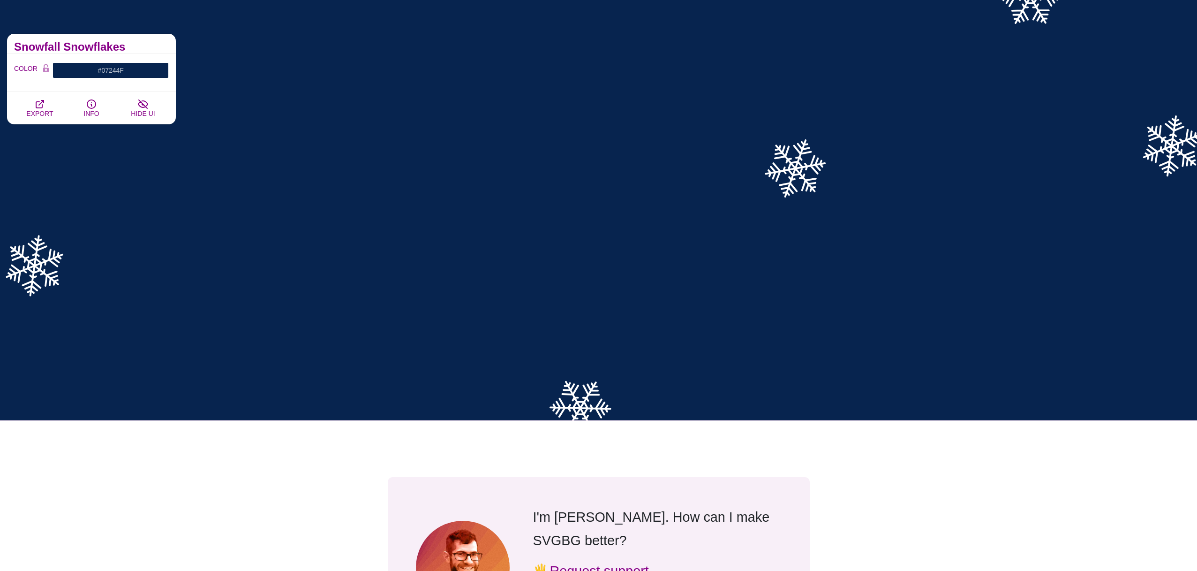
click at [115, 43] on h2 "Snowfall Snowflakes" at bounding box center [91, 47] width 155 height 8
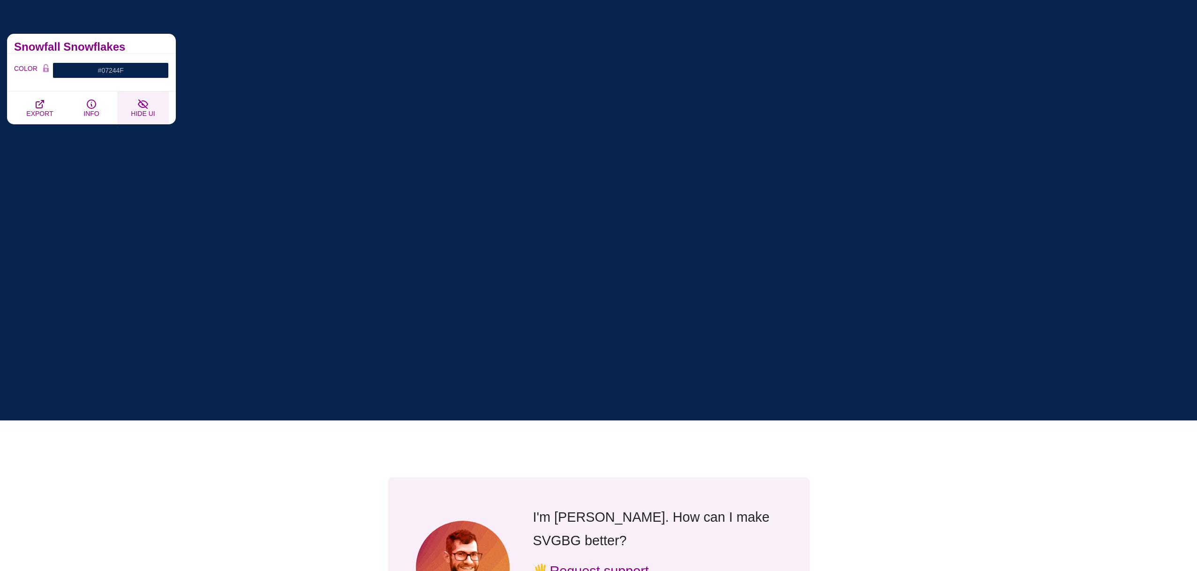
click at [132, 104] on button "HIDE UI" at bounding box center [143, 107] width 52 height 33
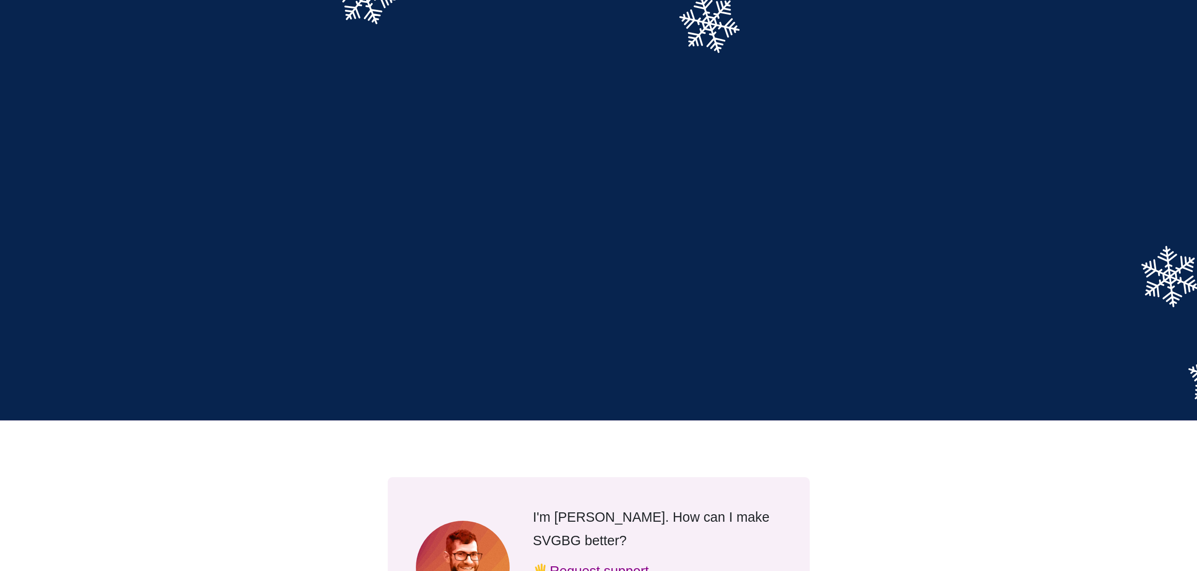
scroll to position [80, 0]
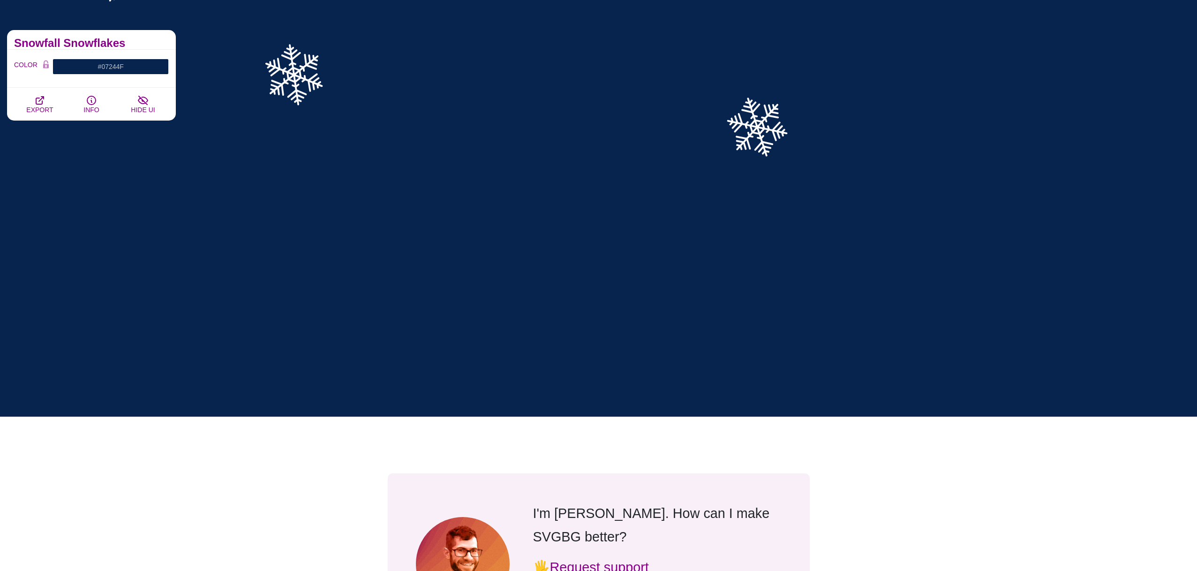
click at [135, 189] on div "Holiday Season Backgrounds This collection is full of holiday cheer and include…" at bounding box center [91, 163] width 183 height 281
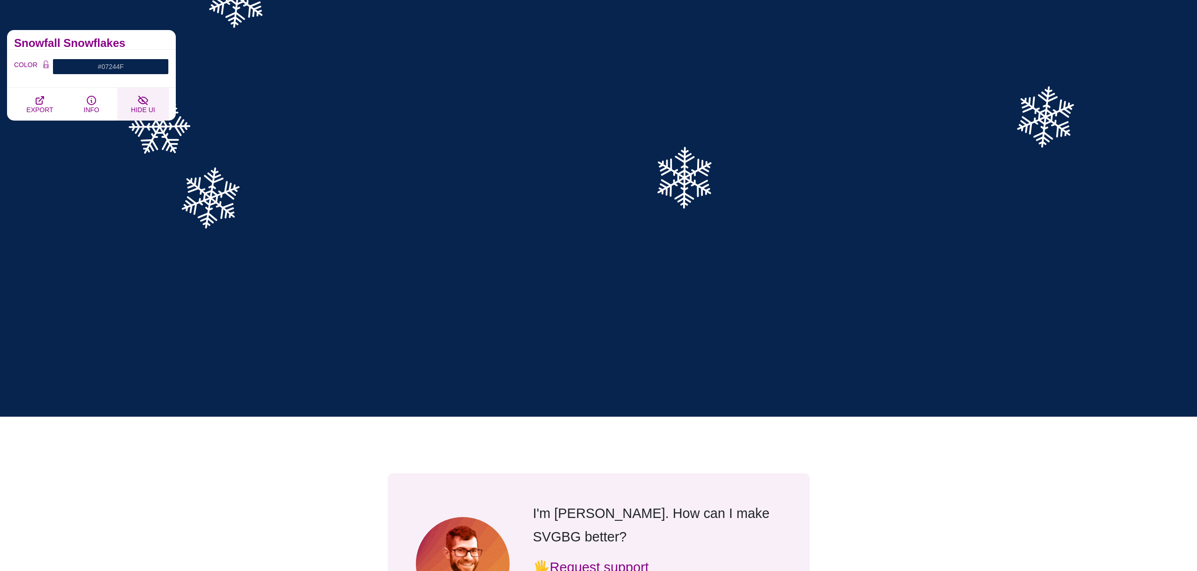
scroll to position [77, 0]
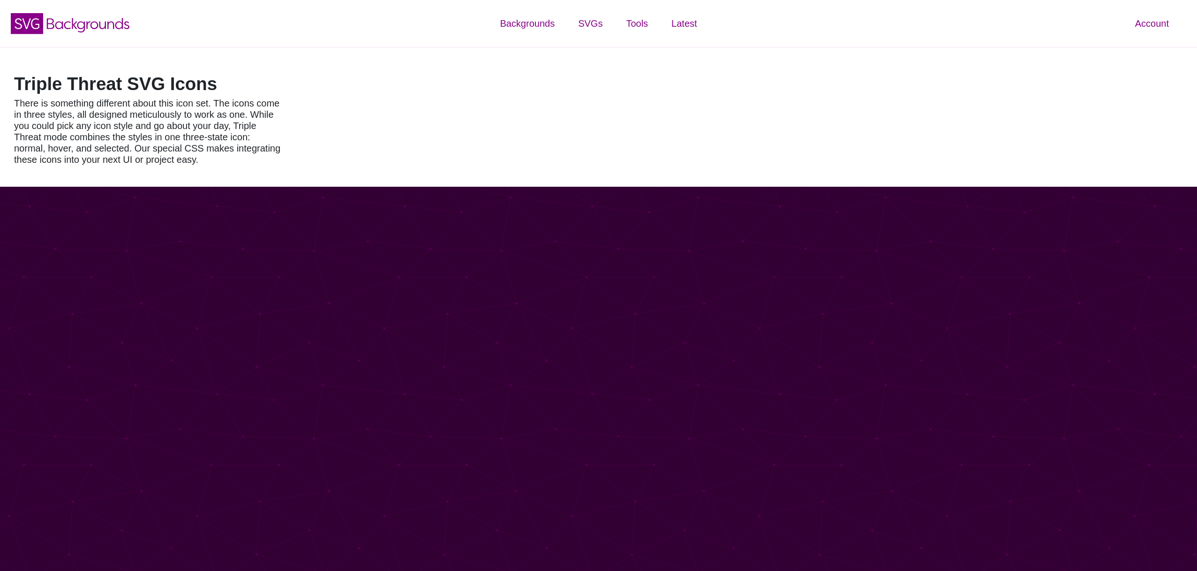
select select "triple threat"
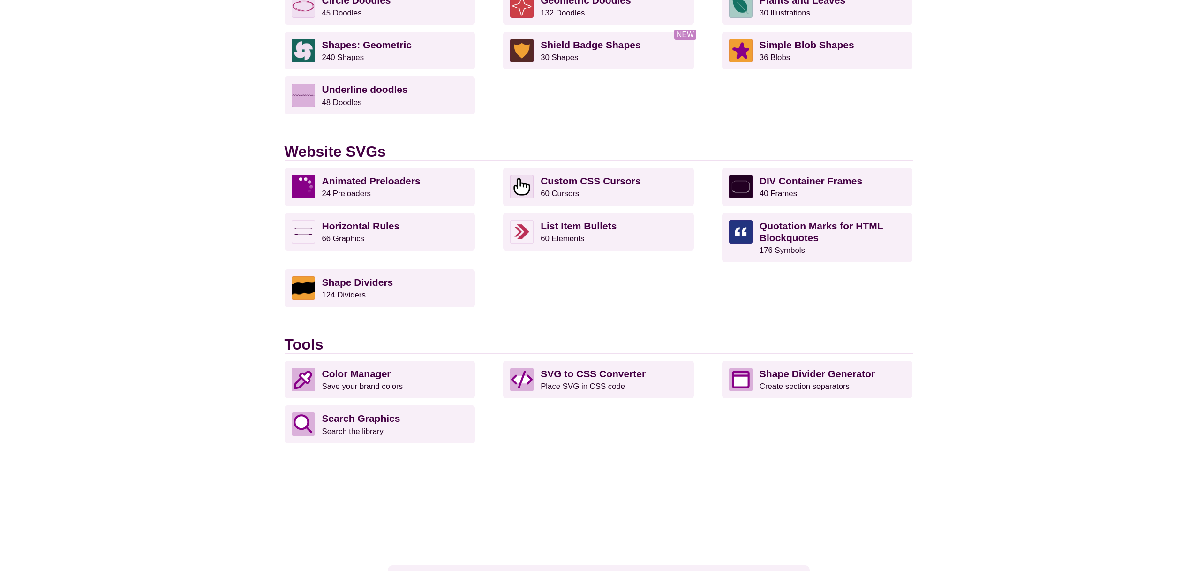
scroll to position [823, 0]
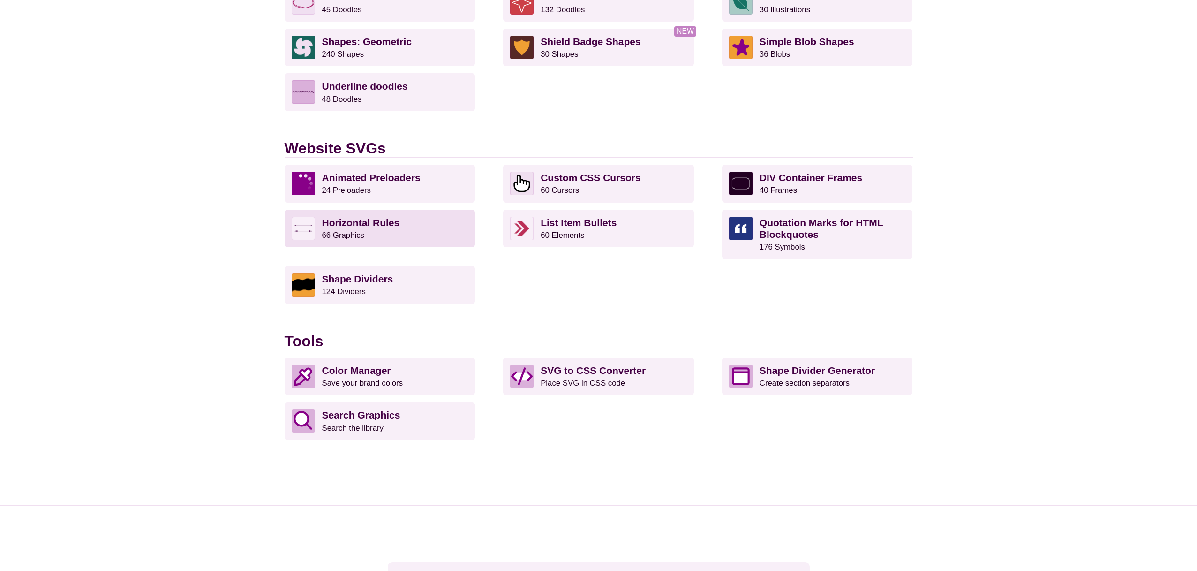
click at [394, 219] on strong "Horizontal Rules" at bounding box center [361, 222] width 78 height 11
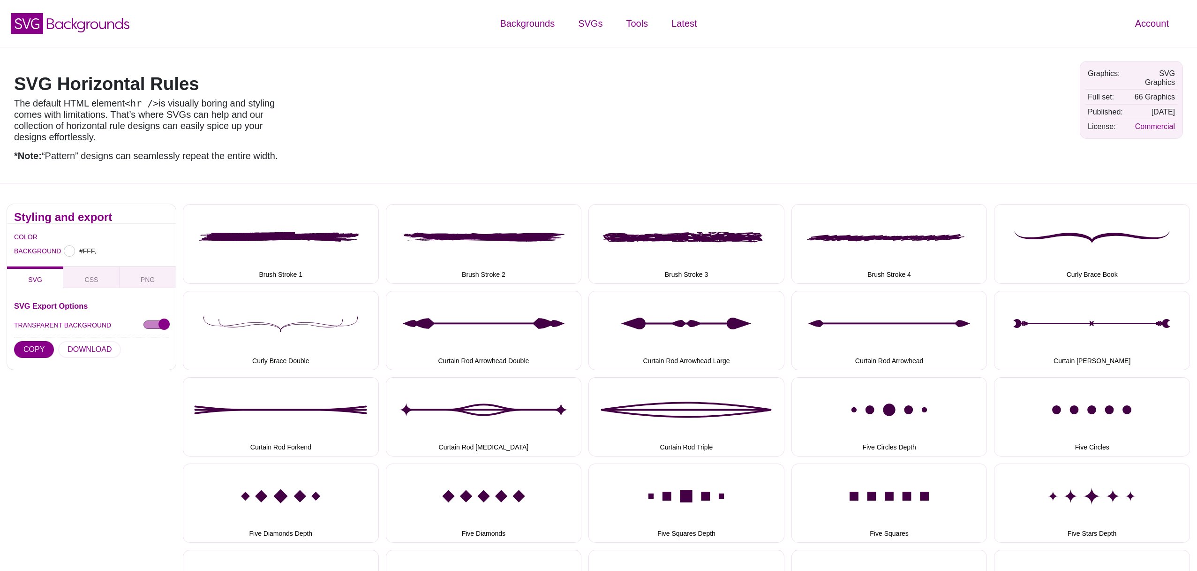
type input "#FFFFFF"
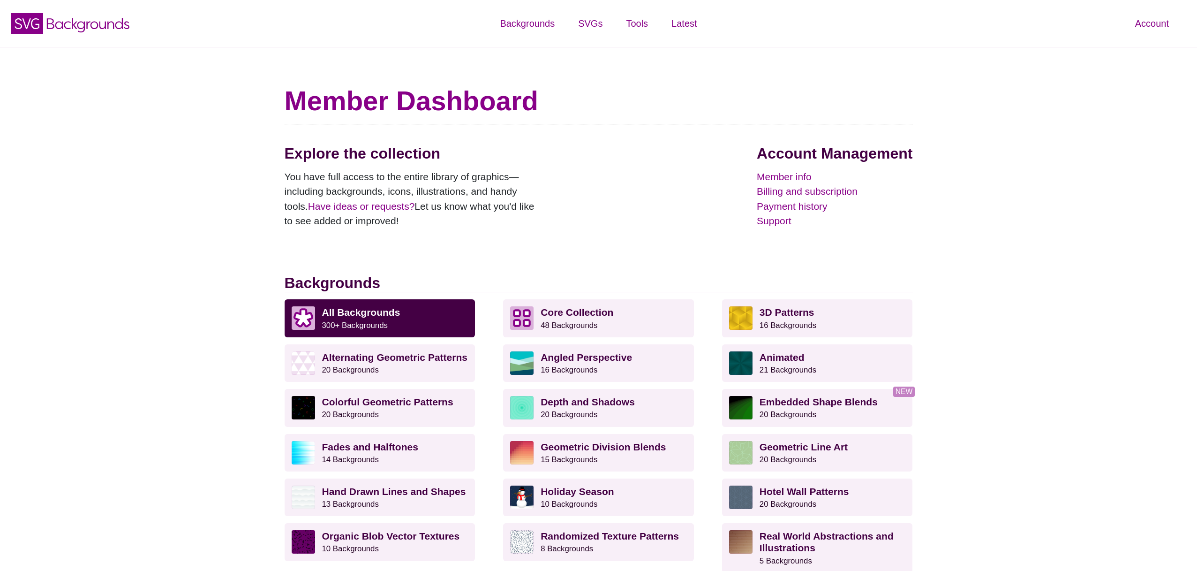
scroll to position [823, 0]
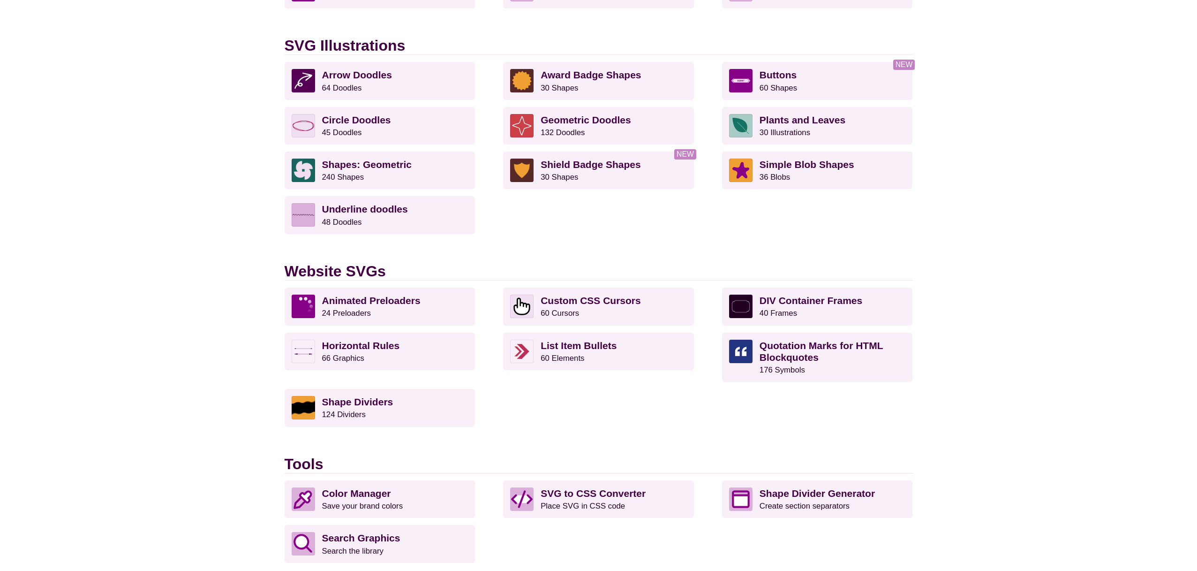
scroll to position [606, 0]
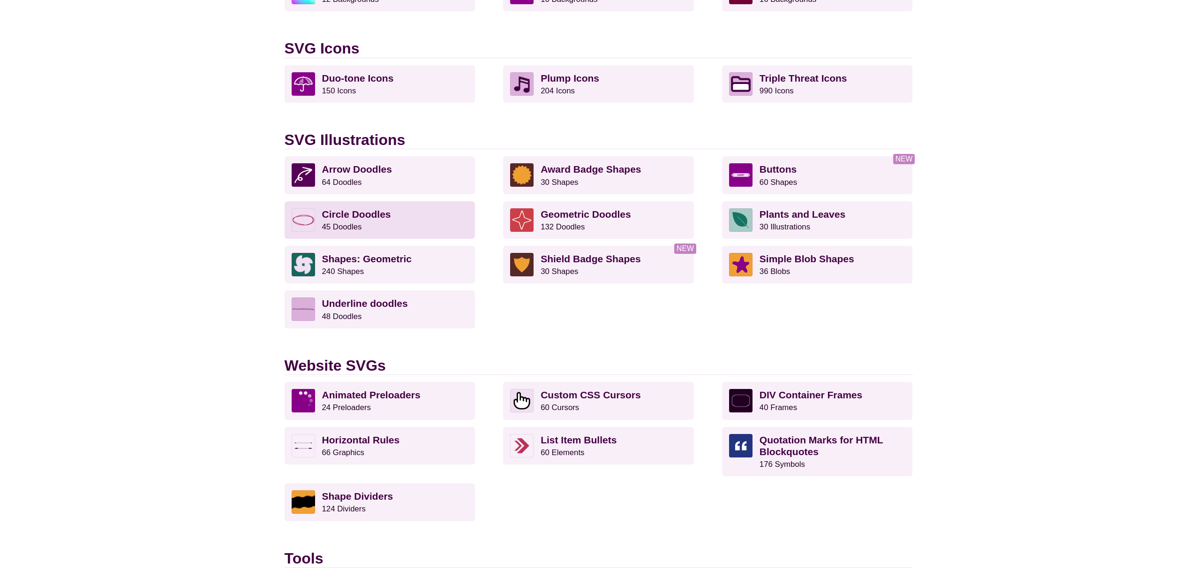
click at [354, 221] on p "Circle Doodles 45 Doodles" at bounding box center [395, 219] width 146 height 23
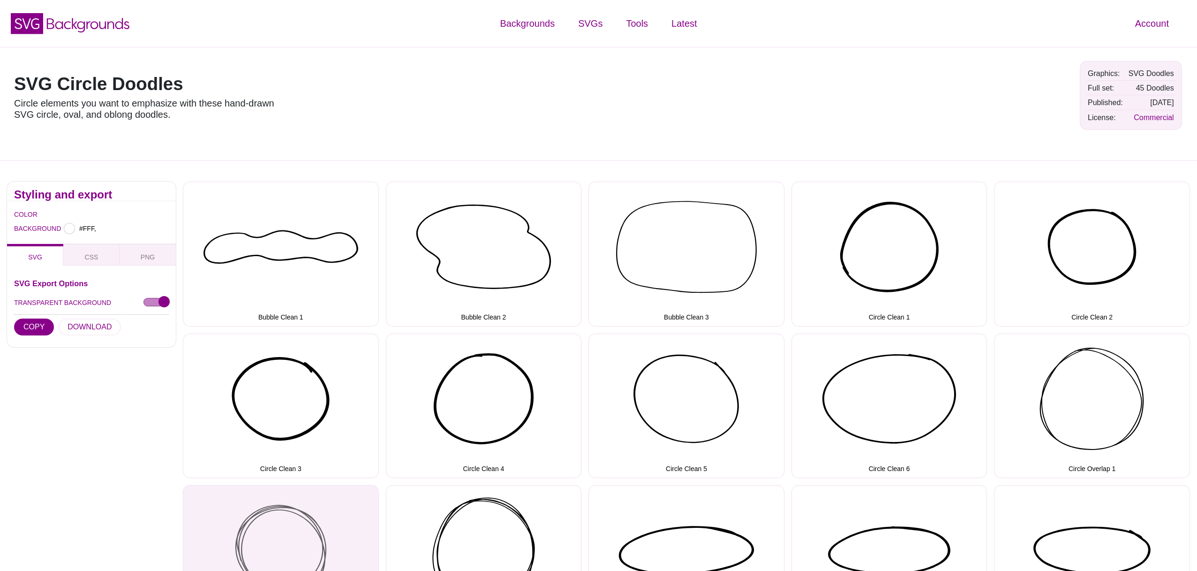
type input "#FFFFFF"
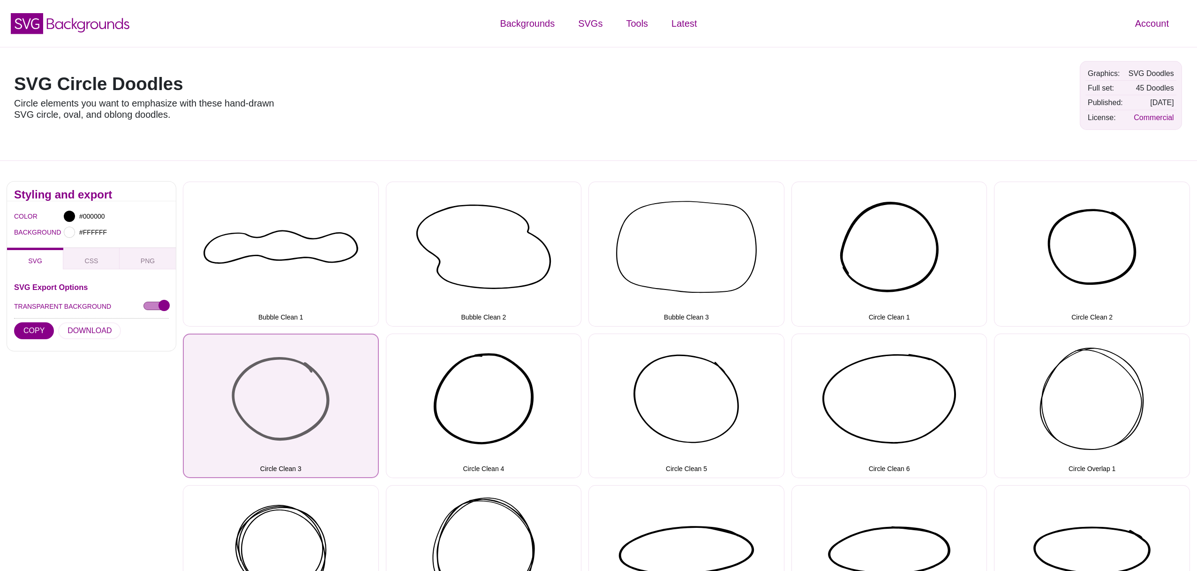
click at [336, 416] on button "Circle Clean 3" at bounding box center [281, 405] width 196 height 144
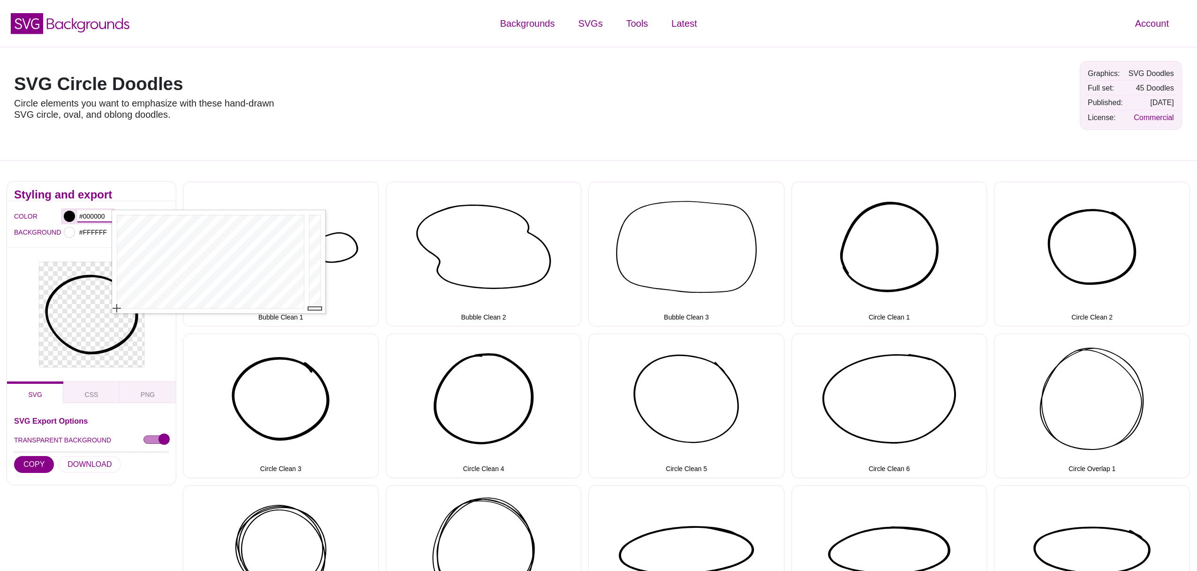
click at [93, 213] on input "#000000" at bounding box center [94, 216] width 35 height 12
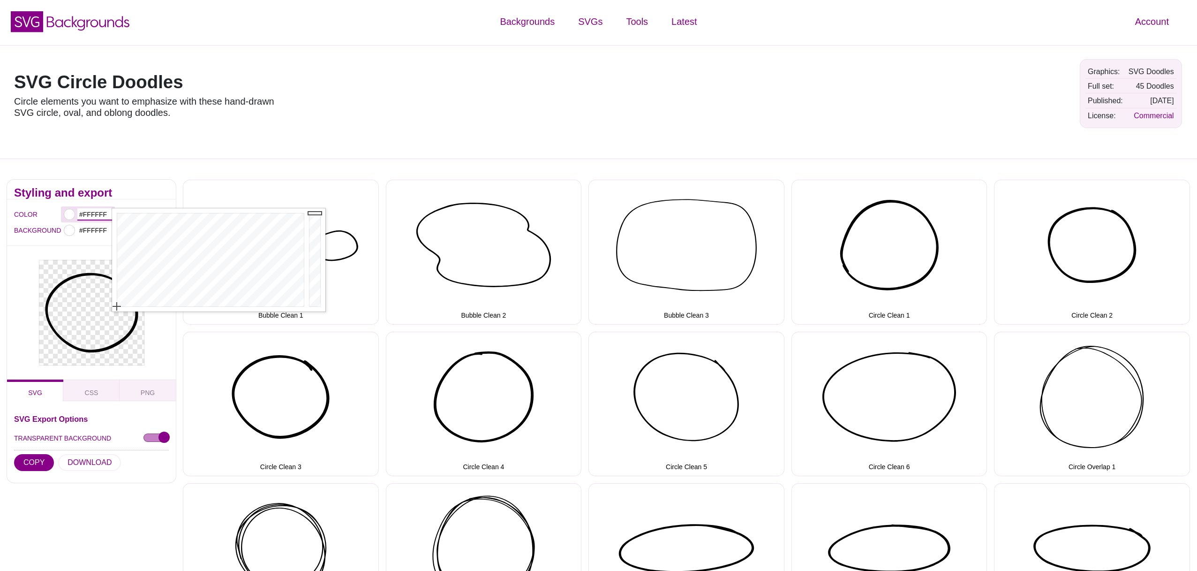
type input "#FFFFFF"
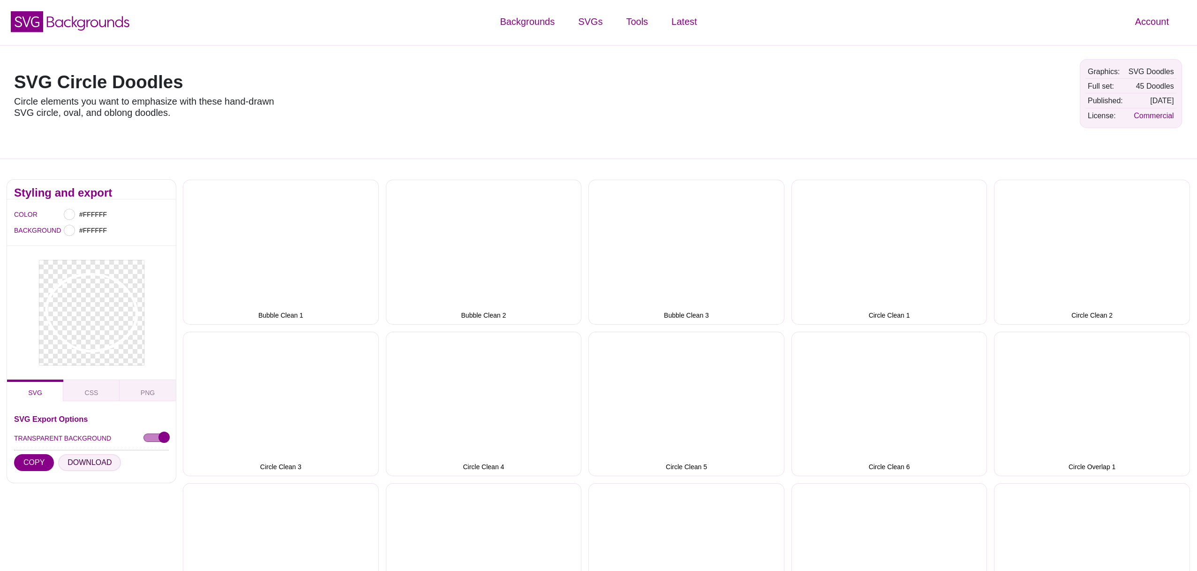
click at [98, 461] on button "DOWNLOAD" at bounding box center [89, 462] width 63 height 17
